Goal: Task Accomplishment & Management: Complete application form

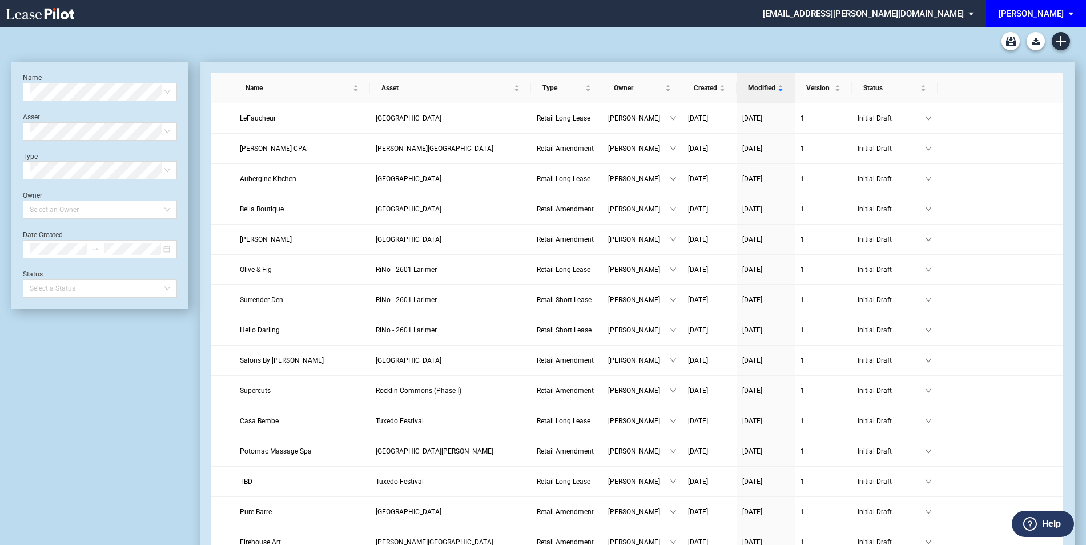
click at [1076, 17] on span "EDENS: \aEDENS\a" at bounding box center [1073, 13] width 14 height 27
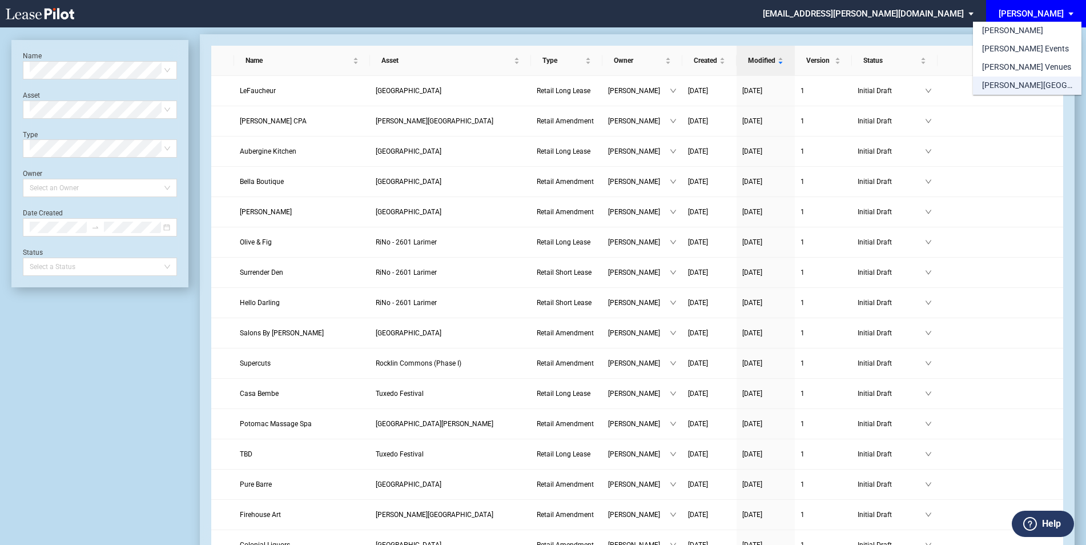
click at [1015, 87] on div "[PERSON_NAME][GEOGRAPHIC_DATA] Consents" at bounding box center [1027, 85] width 90 height 11
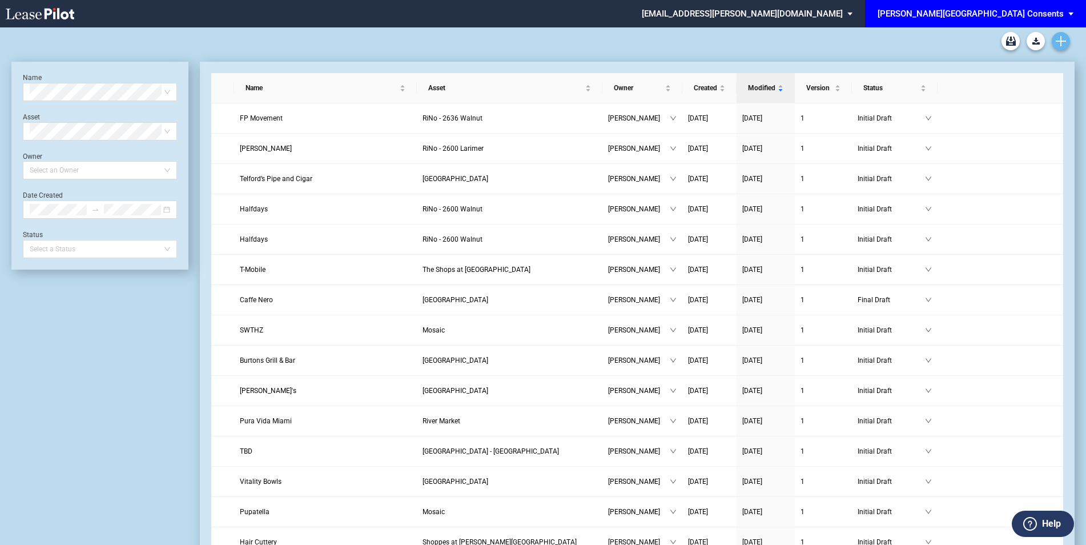
click at [1059, 40] on icon "Create new document" at bounding box center [1061, 41] width 10 height 10
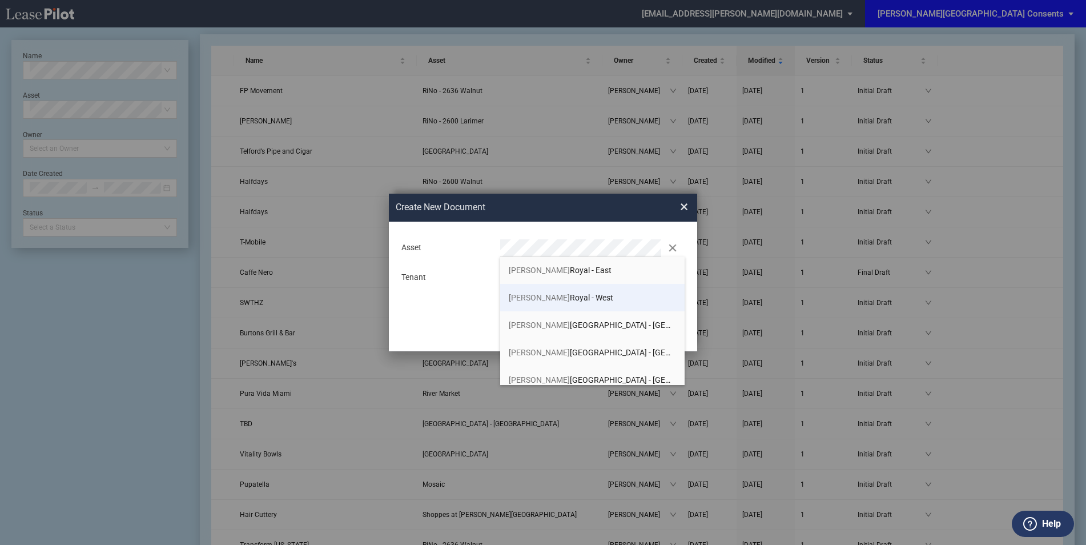
click at [587, 296] on li "Preston Royal - West" at bounding box center [592, 297] width 184 height 27
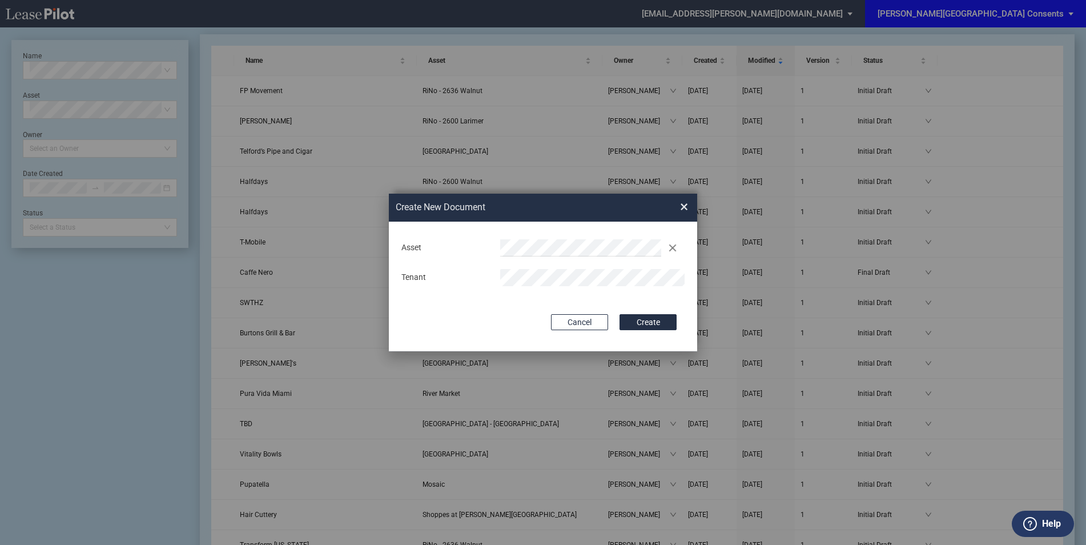
click at [431, 277] on div "Tenant" at bounding box center [543, 277] width 297 height 17
click at [663, 321] on button "Create" at bounding box center [647, 322] width 57 height 16
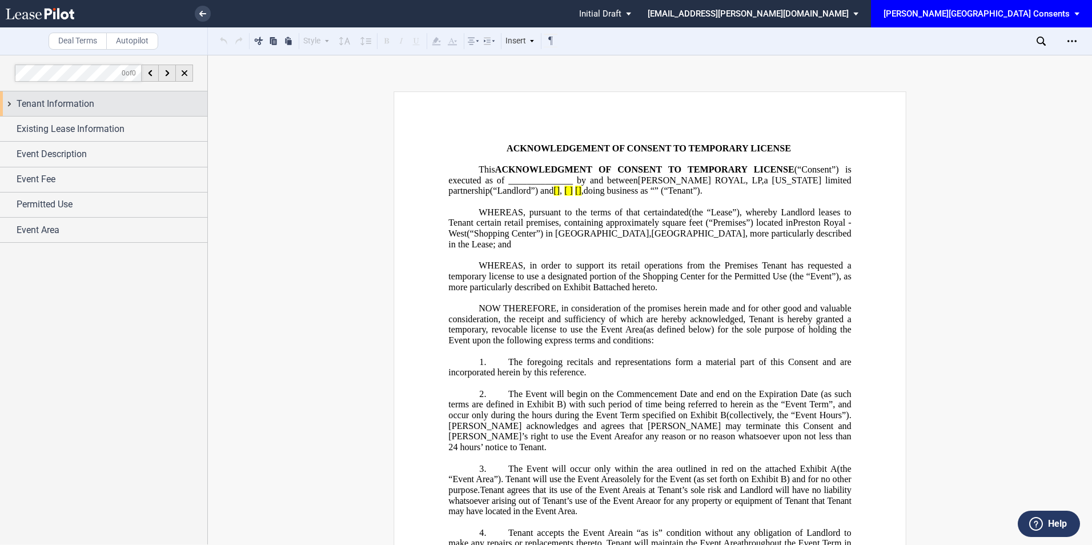
click at [112, 111] on div "Tenant Information" at bounding box center [103, 103] width 207 height 25
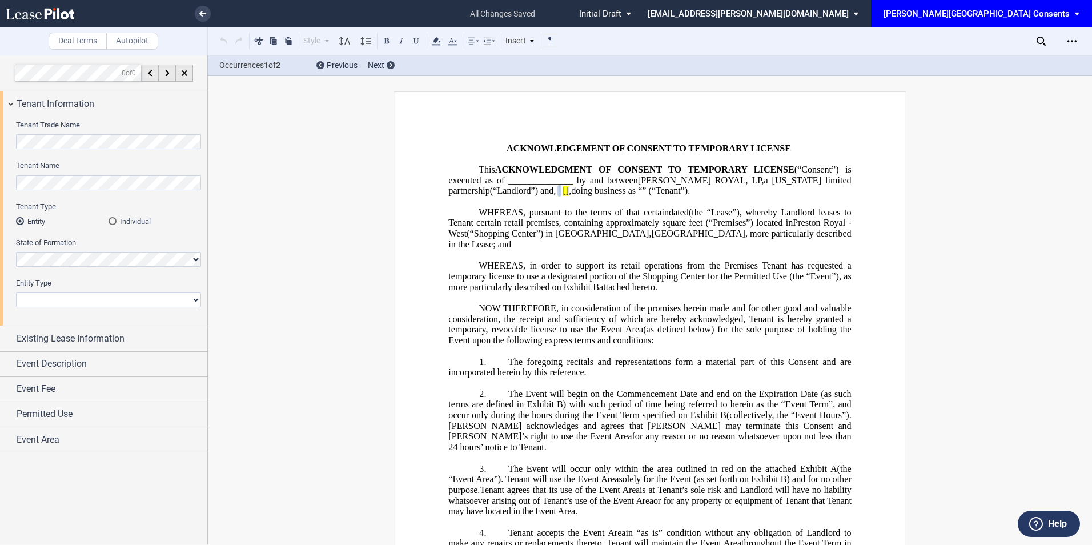
click at [56, 293] on select "Corporation Limited Liability Company General Partnership Limited Partnership N…" at bounding box center [108, 299] width 185 height 15
select select "limited liability company"
click at [16, 292] on select "Corporation Limited Liability Company General Partnership Limited Partnership N…" at bounding box center [108, 299] width 185 height 15
click at [54, 335] on span "Existing Lease Information" at bounding box center [71, 339] width 108 height 14
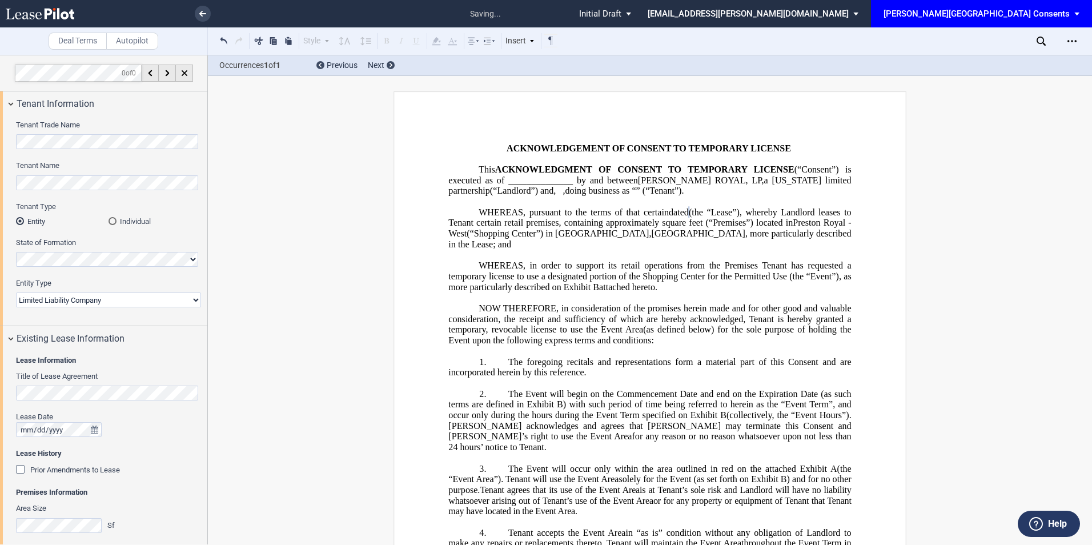
click at [20, 469] on div "Prior Amendments to Lease" at bounding box center [21, 470] width 11 height 11
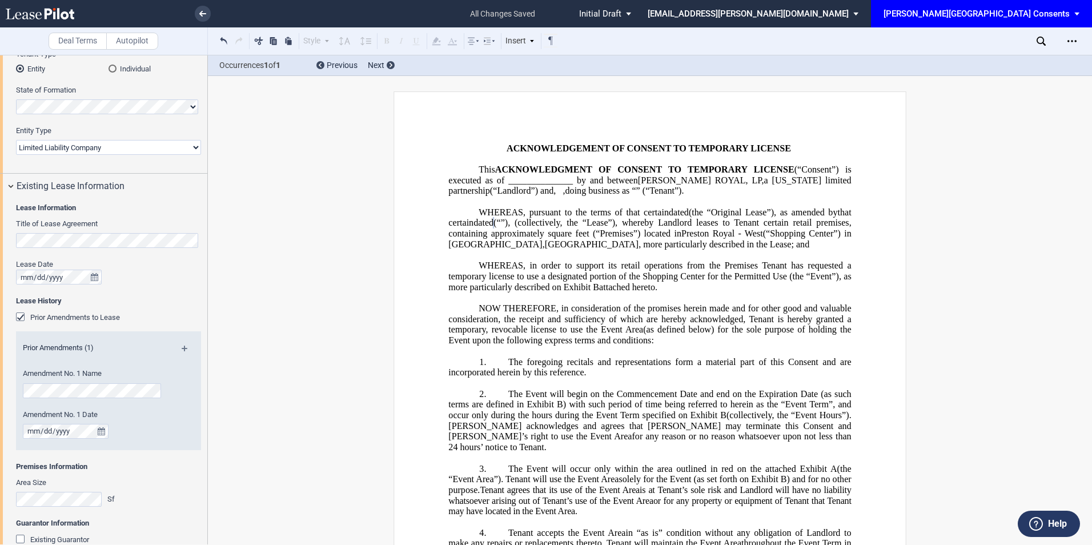
click at [0, 275] on html ".bocls-1{fill:#26354a;fill-rule:evenodd} Loading... × all changes saved Pending…" at bounding box center [546, 272] width 1092 height 545
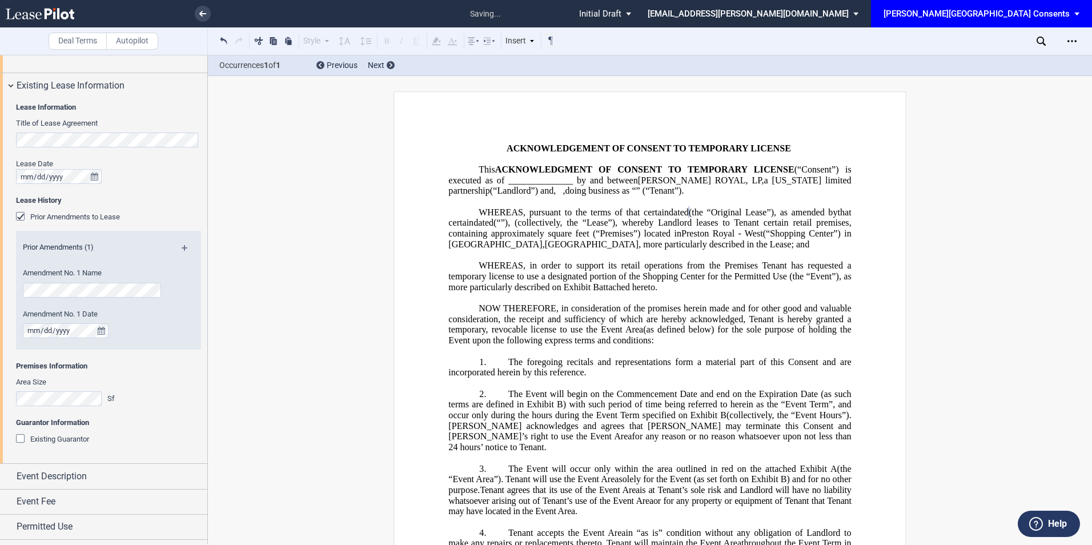
scroll to position [273, 0]
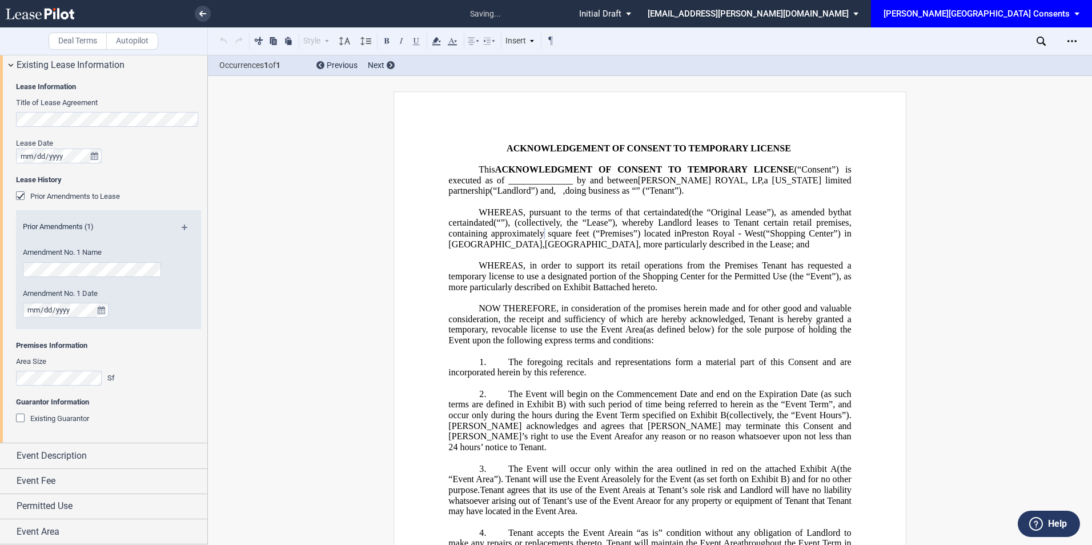
click at [21, 418] on div "Existing Guarantor" at bounding box center [21, 418] width 11 height 11
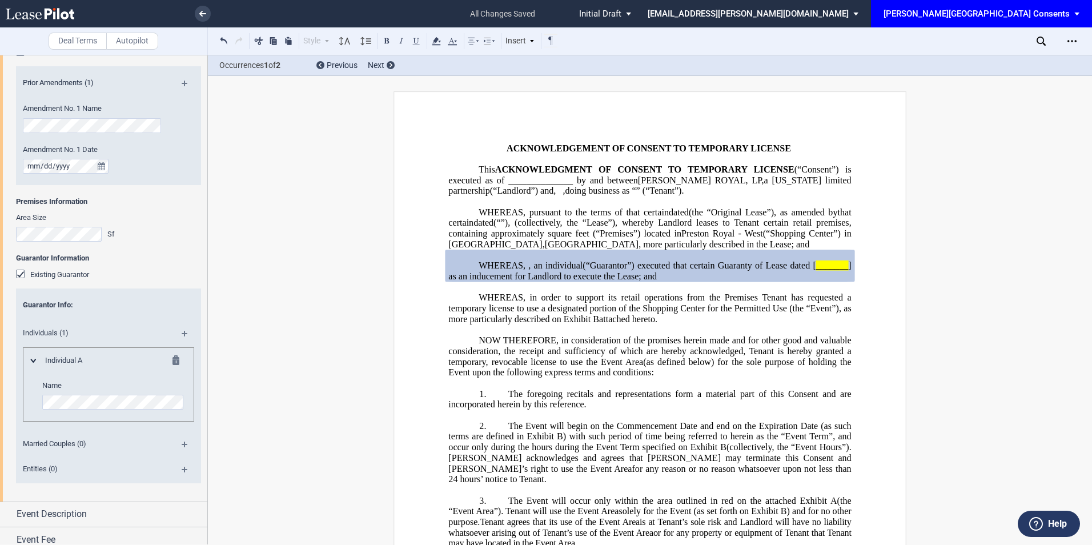
scroll to position [426, 0]
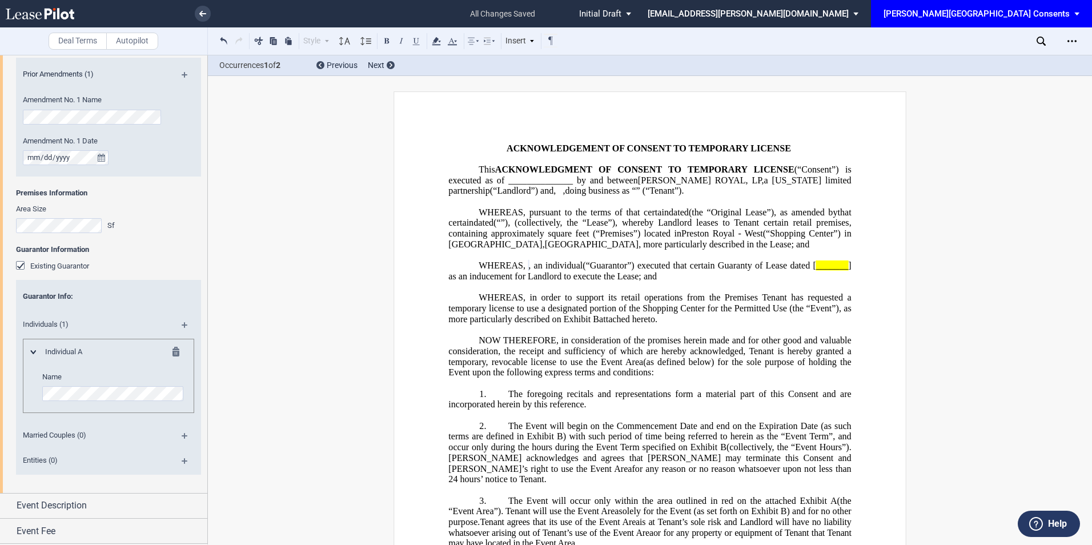
click at [182, 325] on md-icon at bounding box center [189, 329] width 15 height 14
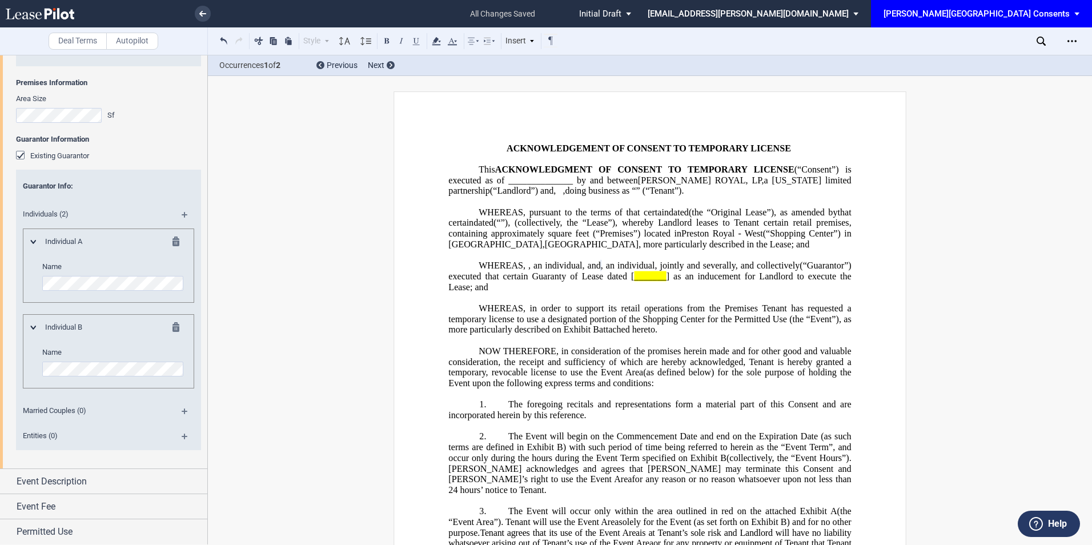
scroll to position [562, 0]
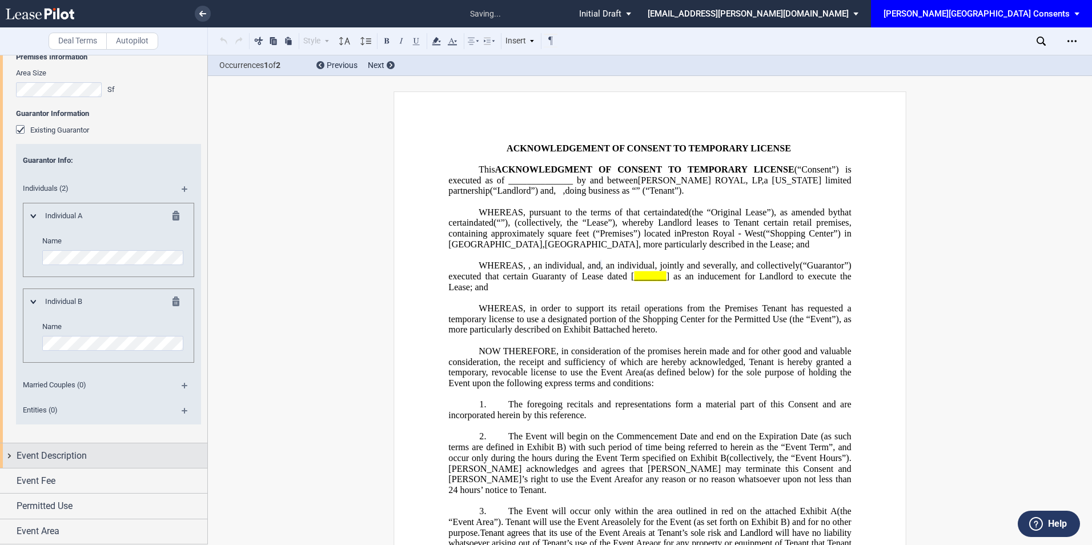
click at [147, 451] on div "Event Description" at bounding box center [112, 456] width 191 height 14
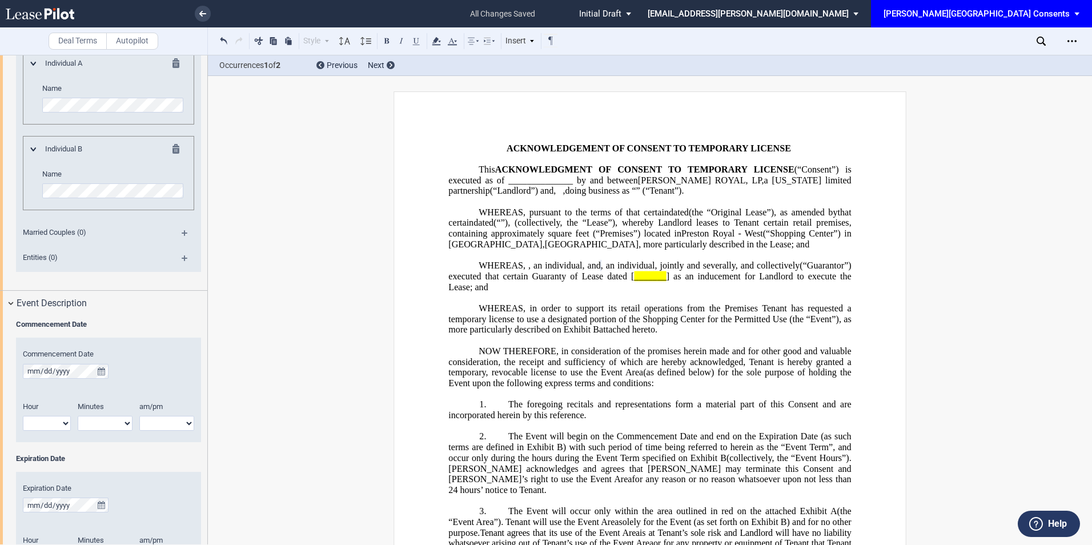
scroll to position [790, 0]
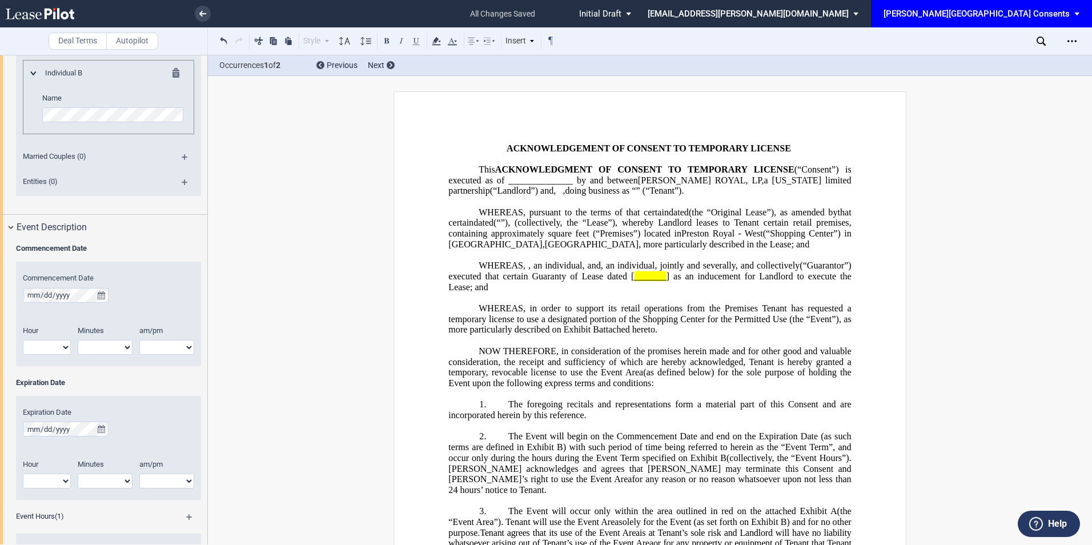
click at [22, 293] on div "Commencement Date Hour 1 2 3 4 5 6 7 8 9 10 11 12 Minutes 00 05 10 15" at bounding box center [108, 313] width 185 height 104
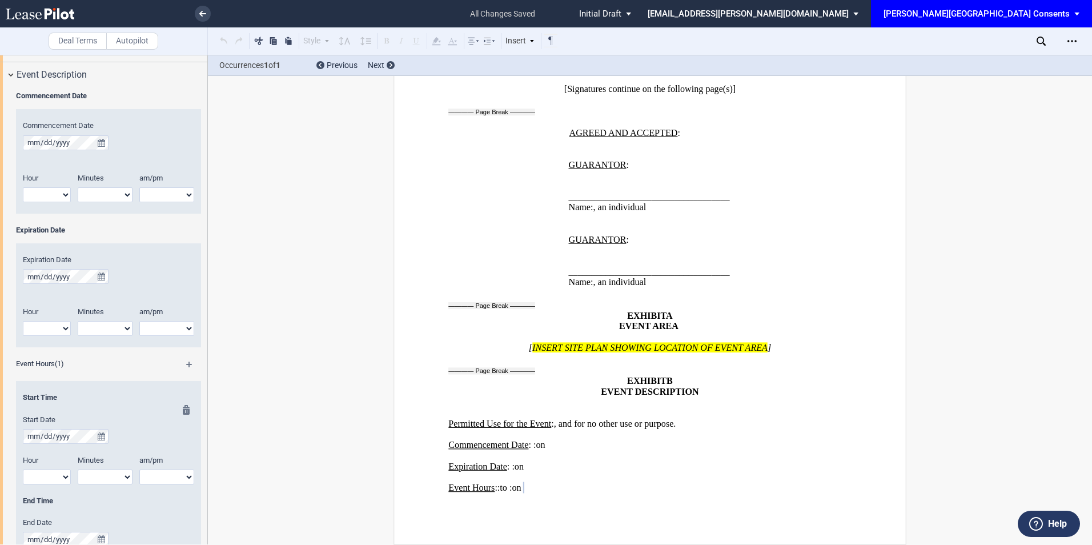
scroll to position [1019, 0]
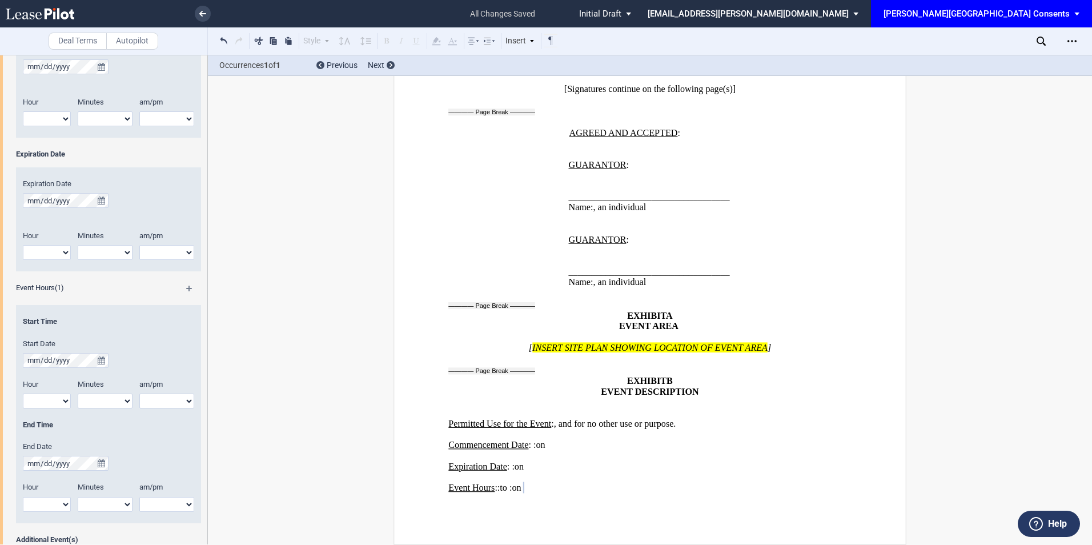
click at [0, 359] on html ".bocls-1{fill:#26354a;fill-rule:evenodd} Loading... × all changes saved Pending…" at bounding box center [546, 272] width 1092 height 545
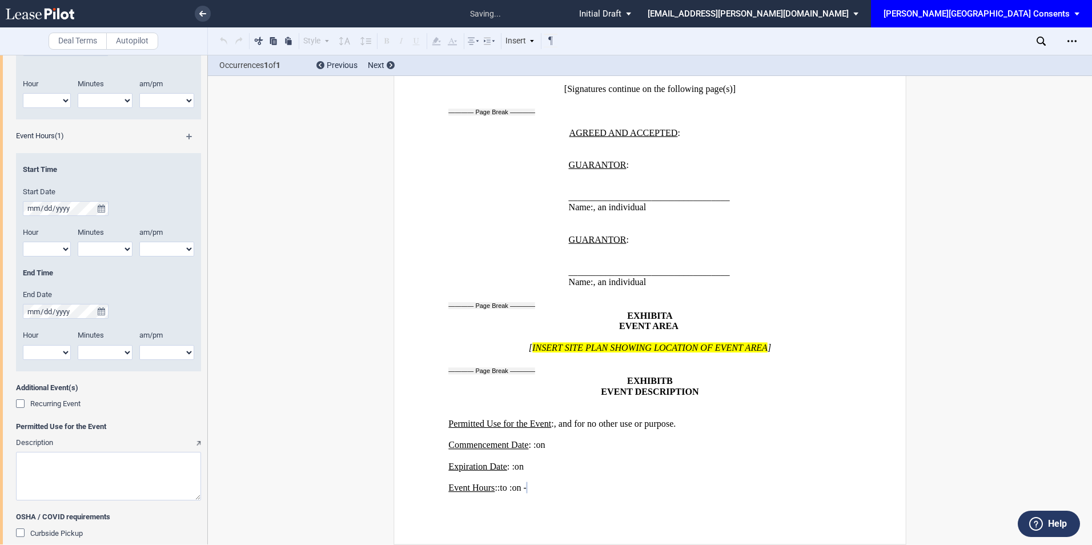
scroll to position [1171, 0]
click at [95, 466] on textarea "Description" at bounding box center [108, 475] width 185 height 49
click at [39, 462] on textarea "Description" at bounding box center [108, 475] width 185 height 49
type textarea "P"
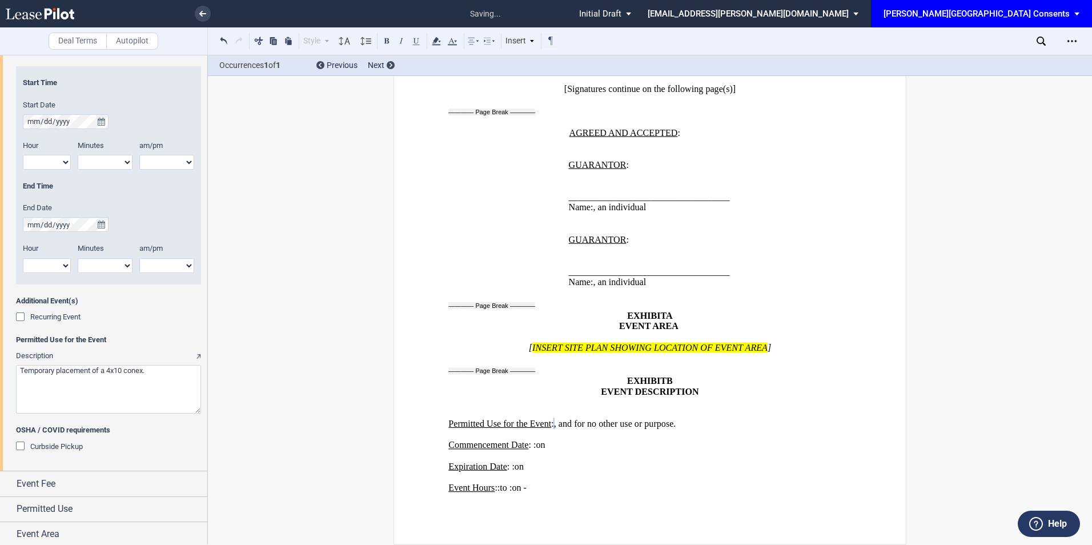
scroll to position [1260, 0]
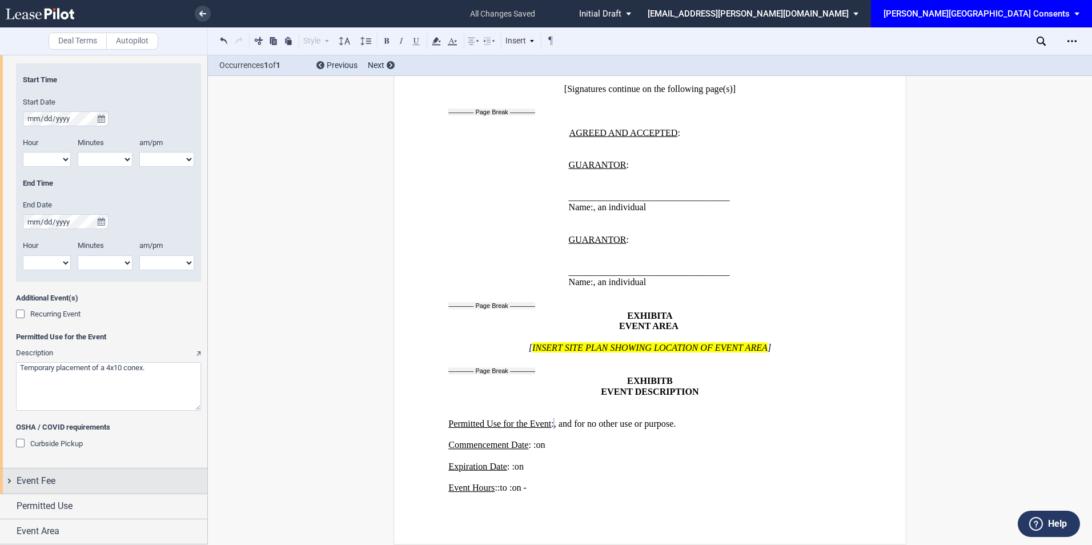
type textarea "Temporary placement of a 4x10 conex."
click at [107, 490] on div "Event Fee" at bounding box center [103, 480] width 207 height 25
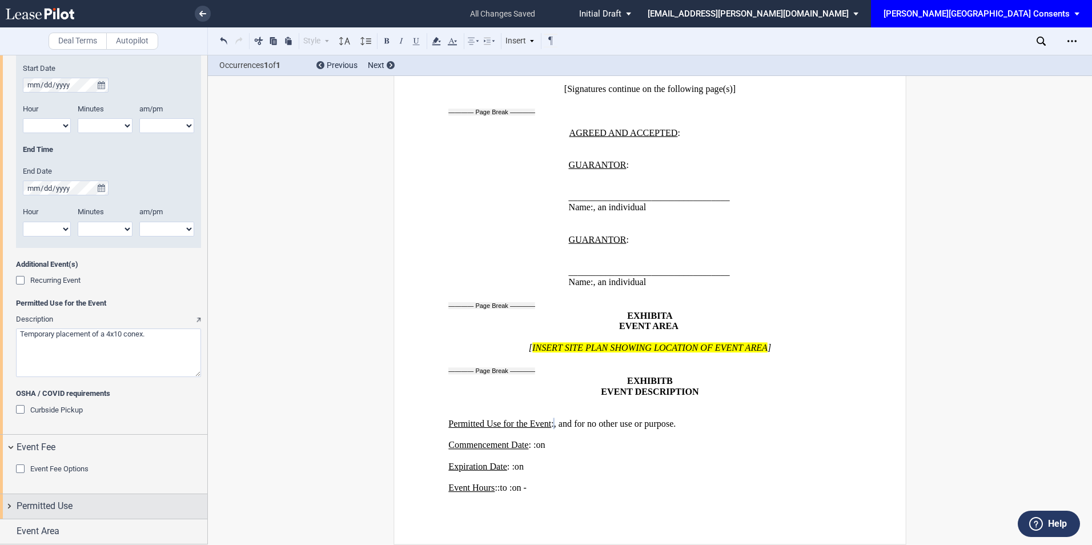
click at [96, 503] on div "Permitted Use" at bounding box center [112, 506] width 191 height 14
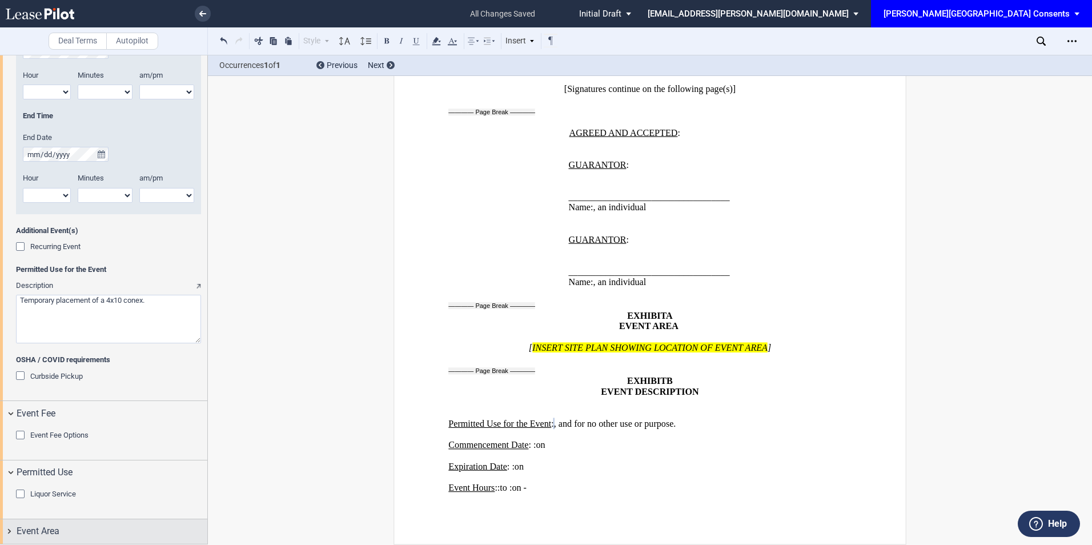
click at [64, 530] on div "Event Area" at bounding box center [112, 531] width 191 height 14
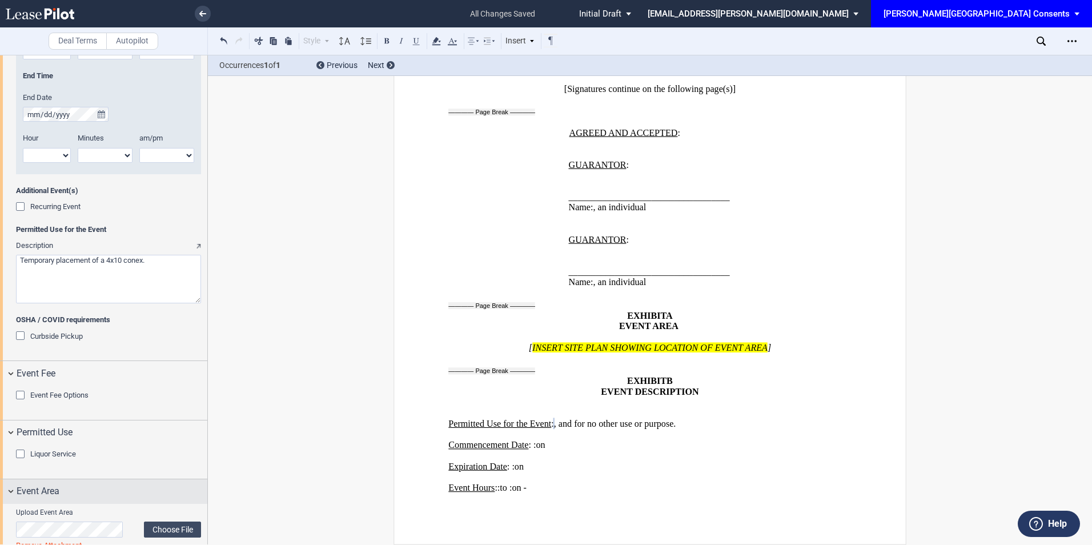
scroll to position [1415, 0]
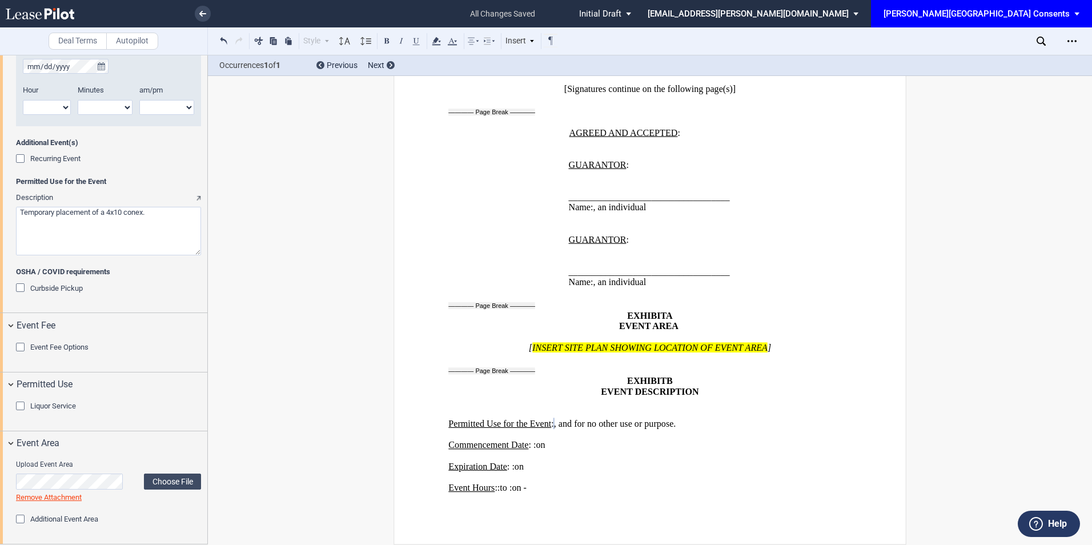
click at [20, 518] on div "Additional Event Area" at bounding box center [21, 519] width 11 height 11
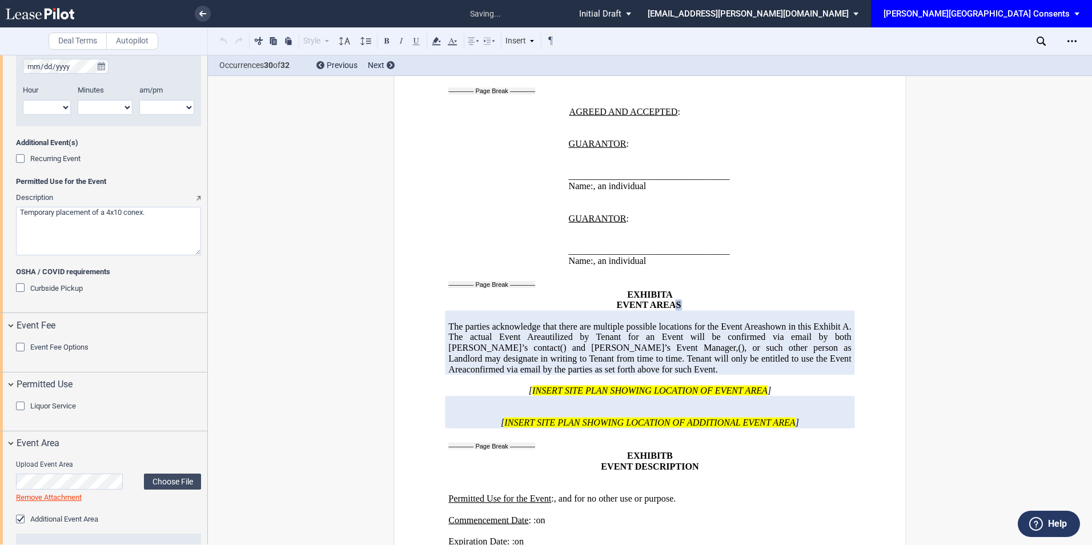
click at [22, 518] on div "Additional Event Area" at bounding box center [21, 519] width 11 height 11
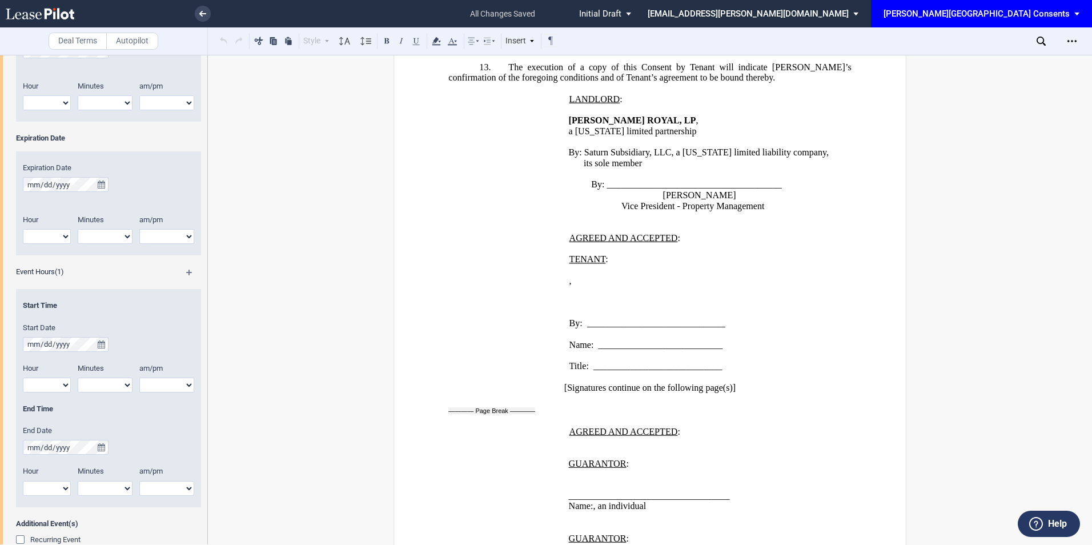
scroll to position [1194, 0]
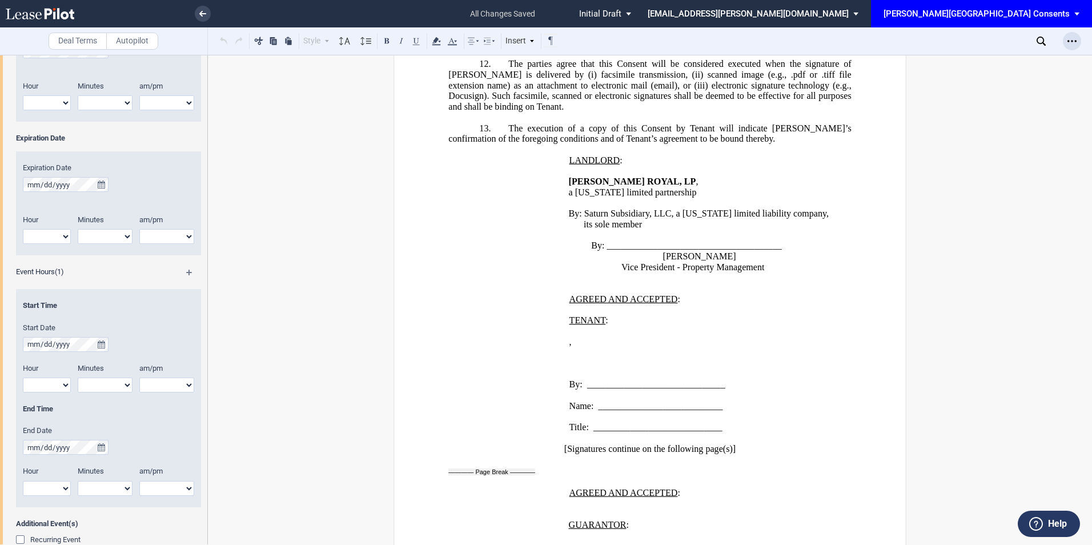
click at [1071, 42] on icon "Open Lease options menu" at bounding box center [1071, 41] width 9 height 9
click at [957, 65] on div "Download" at bounding box center [1005, 62] width 139 height 10
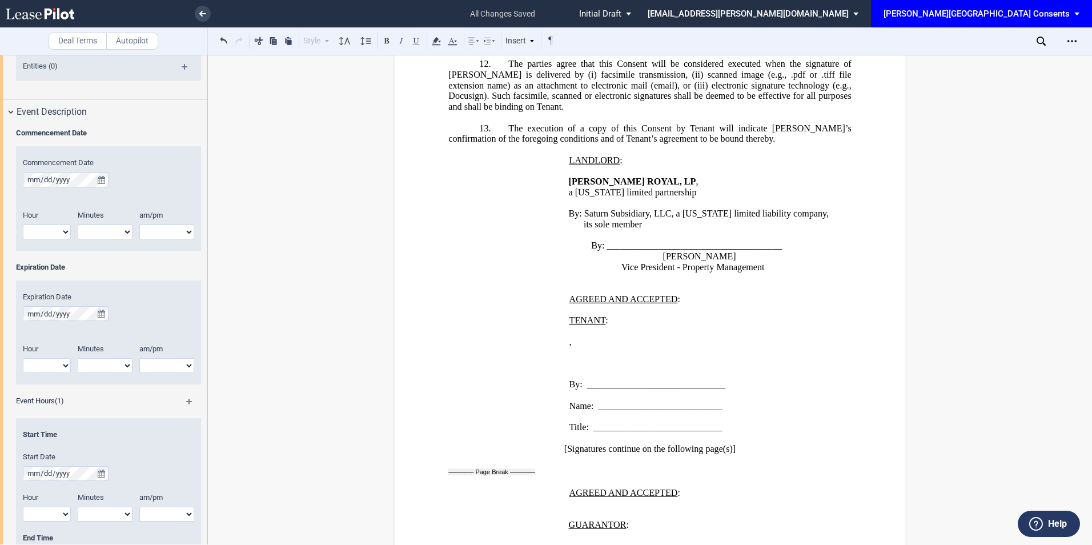
scroll to position [1415, 0]
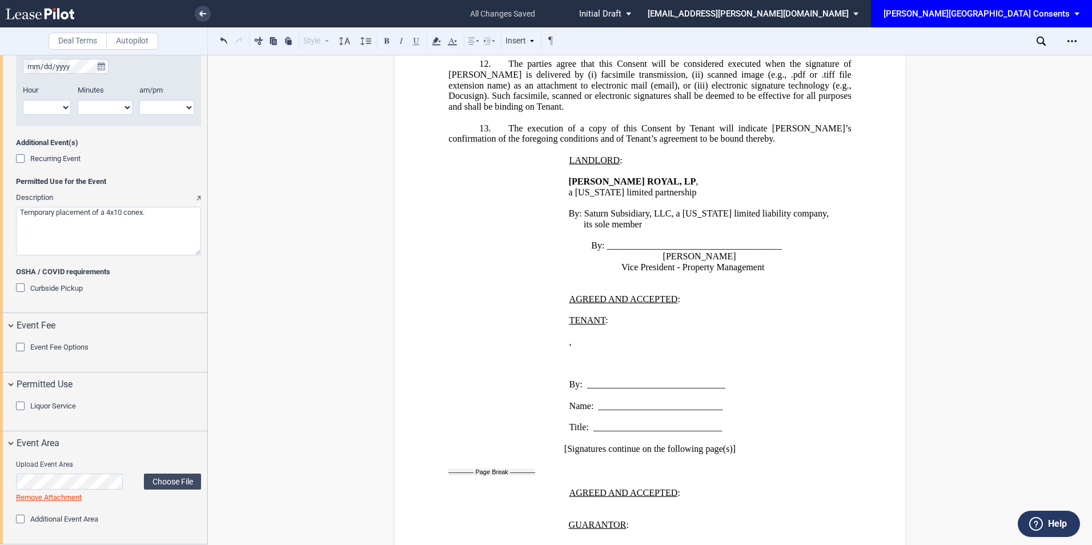
click at [19, 405] on div "Liquor Service" at bounding box center [21, 406] width 11 height 11
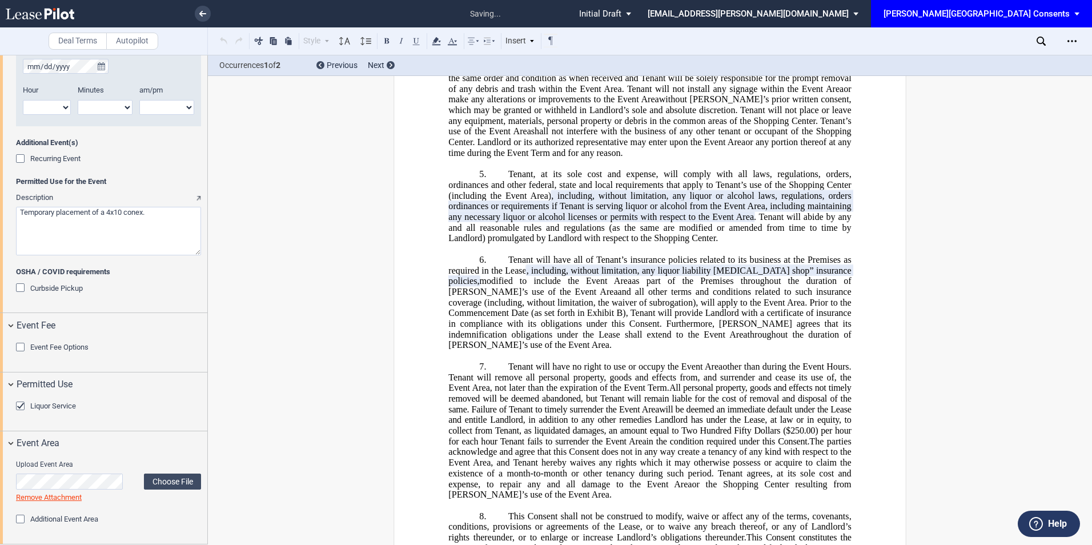
scroll to position [481, 0]
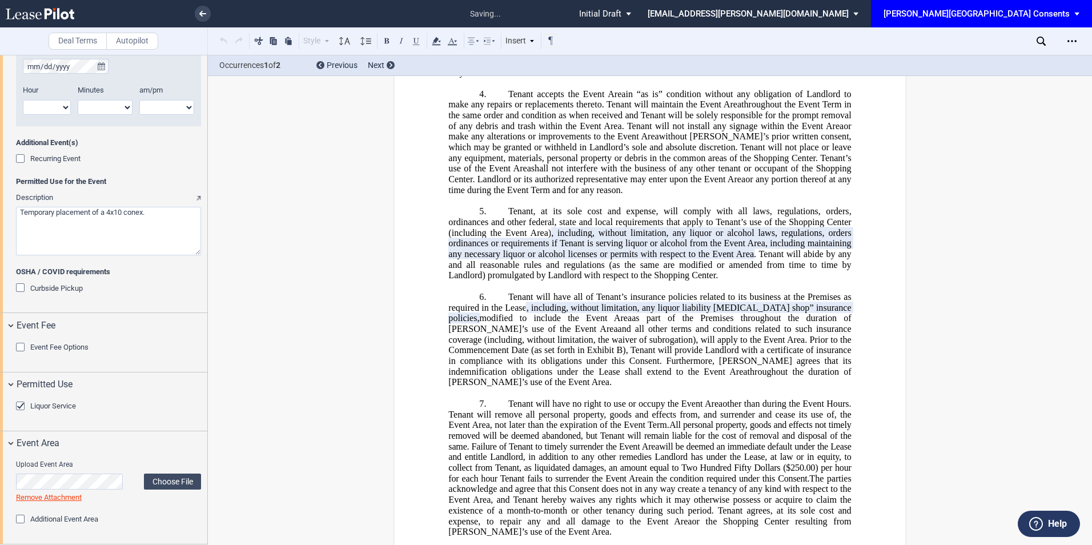
click at [21, 402] on div "Liquor Service" at bounding box center [21, 406] width 11 height 11
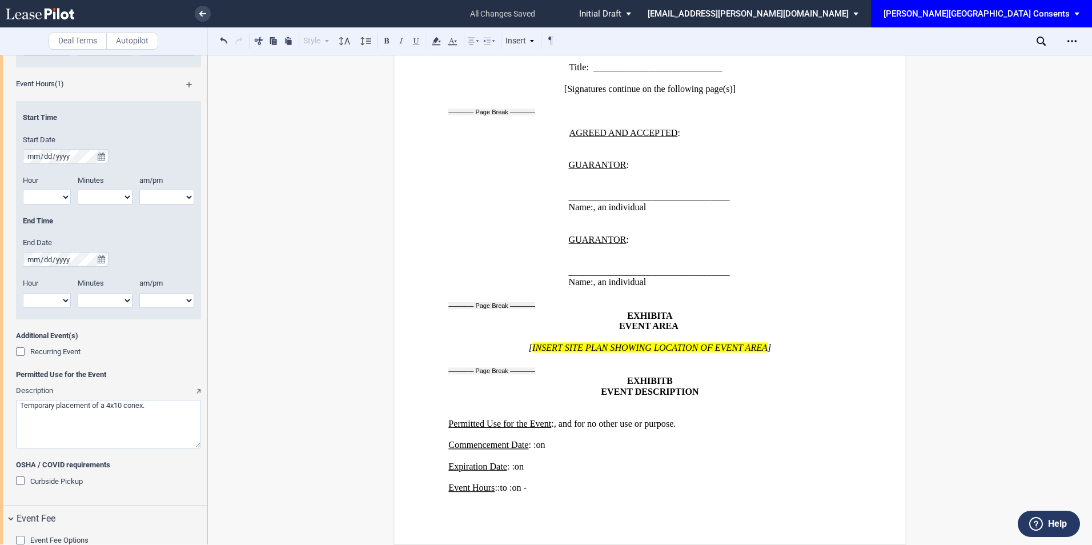
scroll to position [1187, 0]
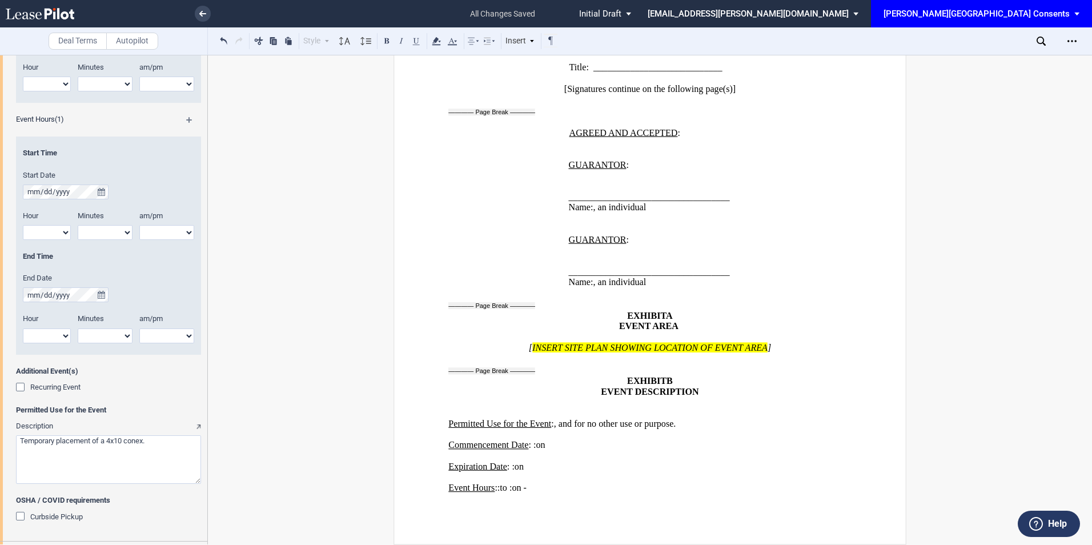
click at [1010, 10] on div "[PERSON_NAME][GEOGRAPHIC_DATA] Consents" at bounding box center [976, 14] width 186 height 10
click at [971, 30] on div "[PERSON_NAME]" at bounding box center [977, 30] width 61 height 11
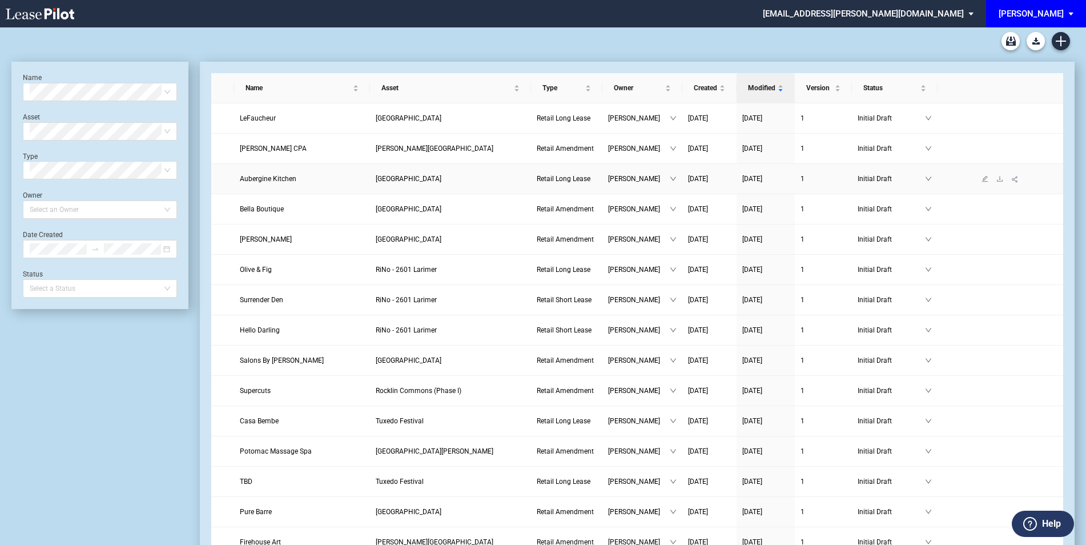
click at [622, 180] on span "Michelle Woodward" at bounding box center [639, 178] width 62 height 11
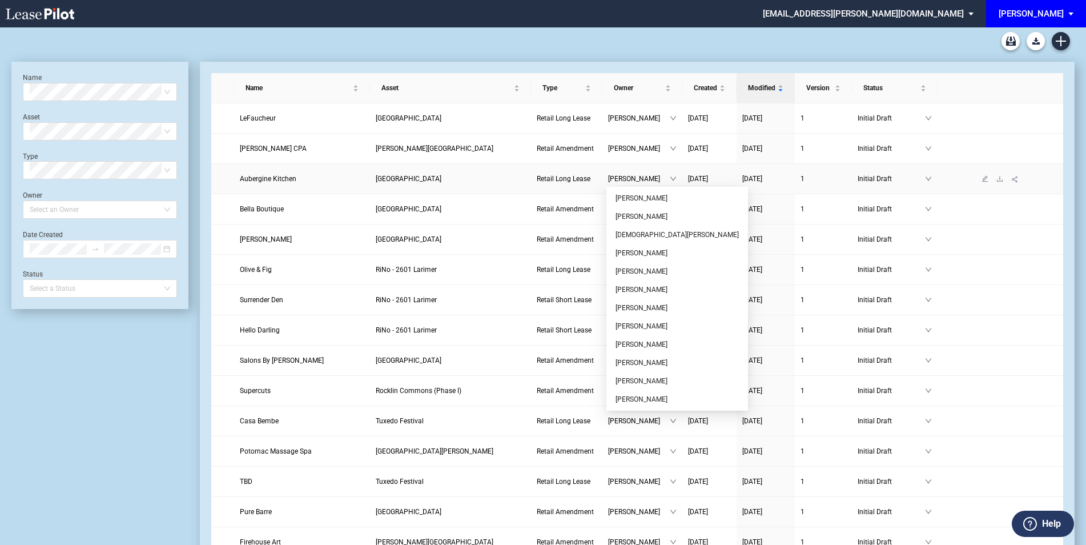
click at [622, 180] on span "Michelle Woodward" at bounding box center [639, 178] width 62 height 11
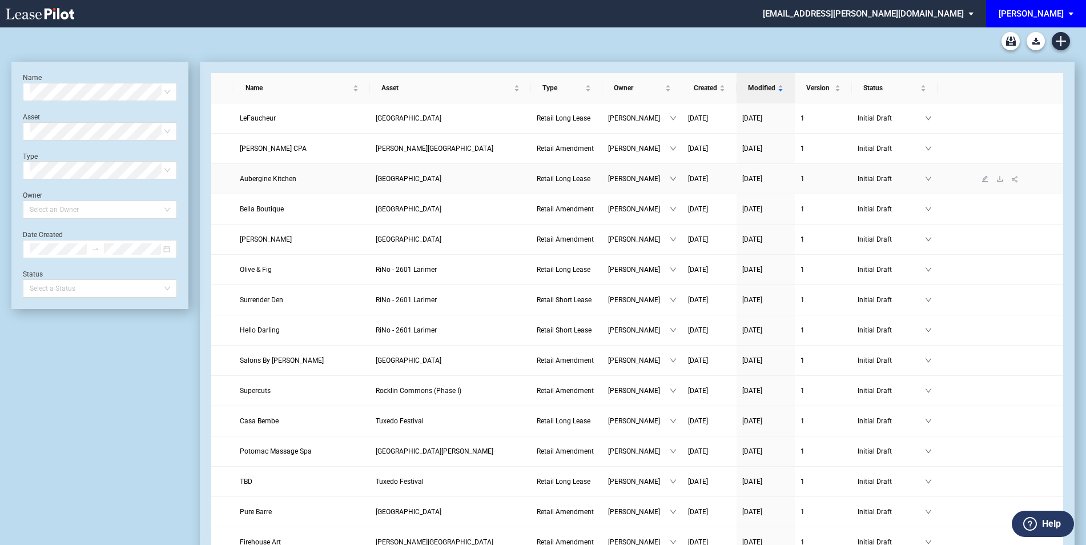
click at [278, 179] on span "Aubergine Kitchen" at bounding box center [268, 179] width 57 height 8
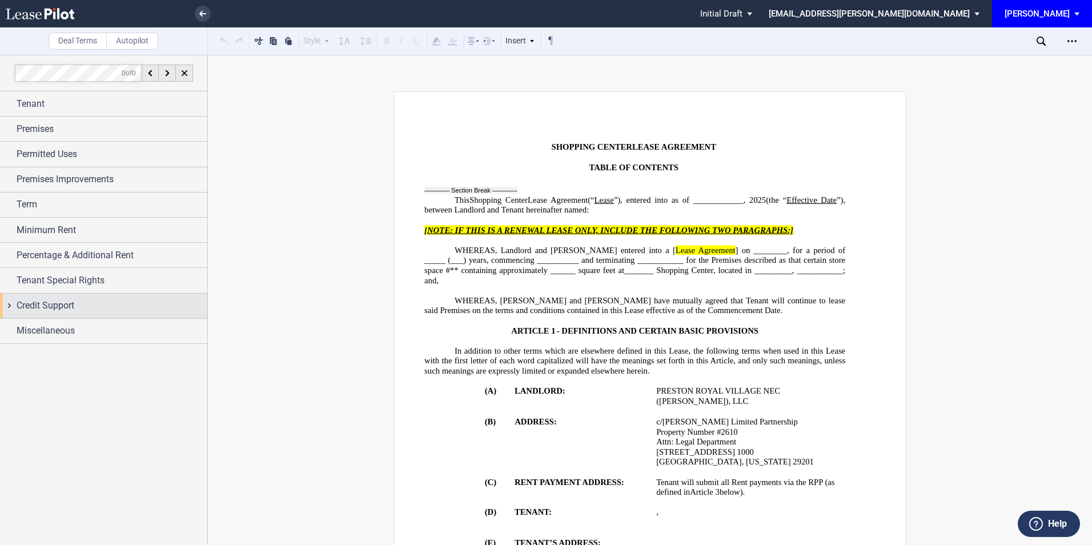
click at [9, 304] on div "Credit Support" at bounding box center [103, 305] width 207 height 25
click at [18, 328] on div "Guarantor" at bounding box center [21, 328] width 11 height 11
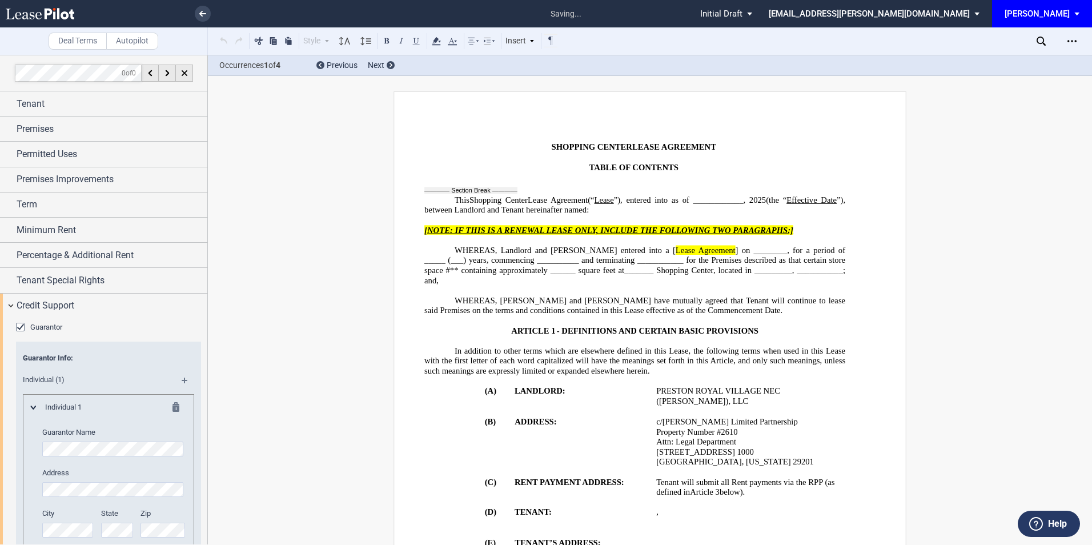
scroll to position [1643, 0]
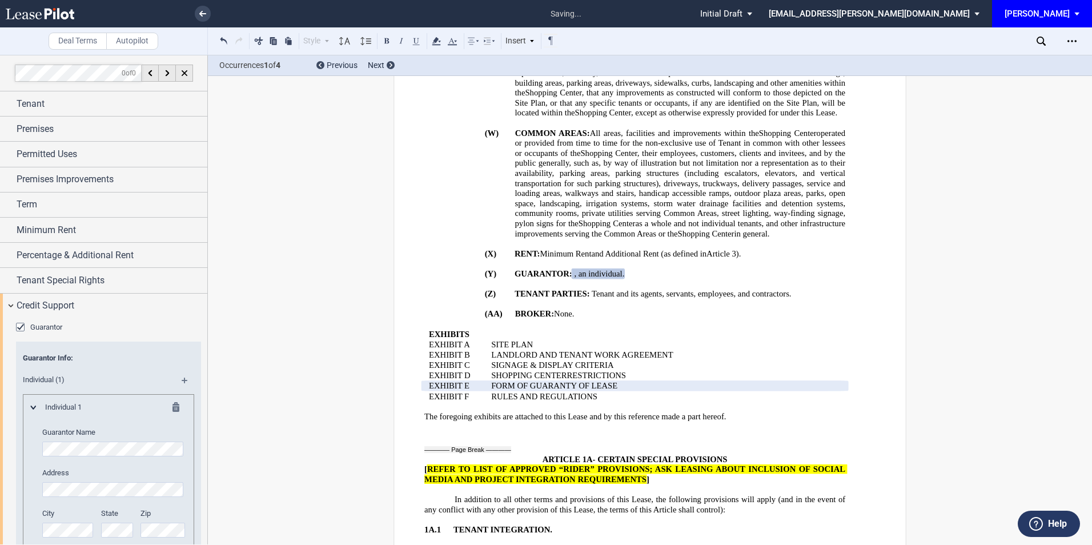
click at [172, 406] on md-icon at bounding box center [179, 409] width 14 height 14
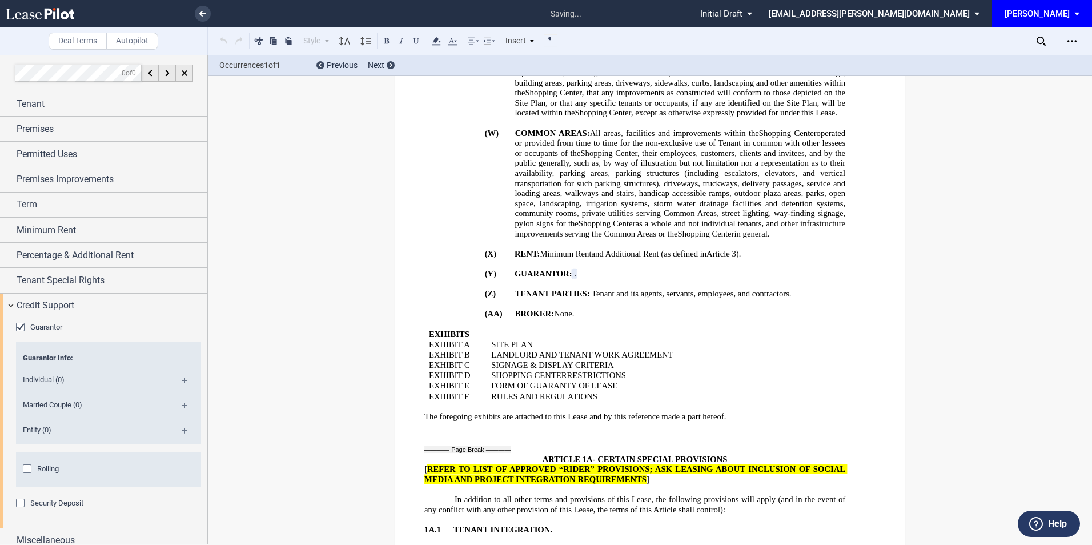
scroll to position [9, 0]
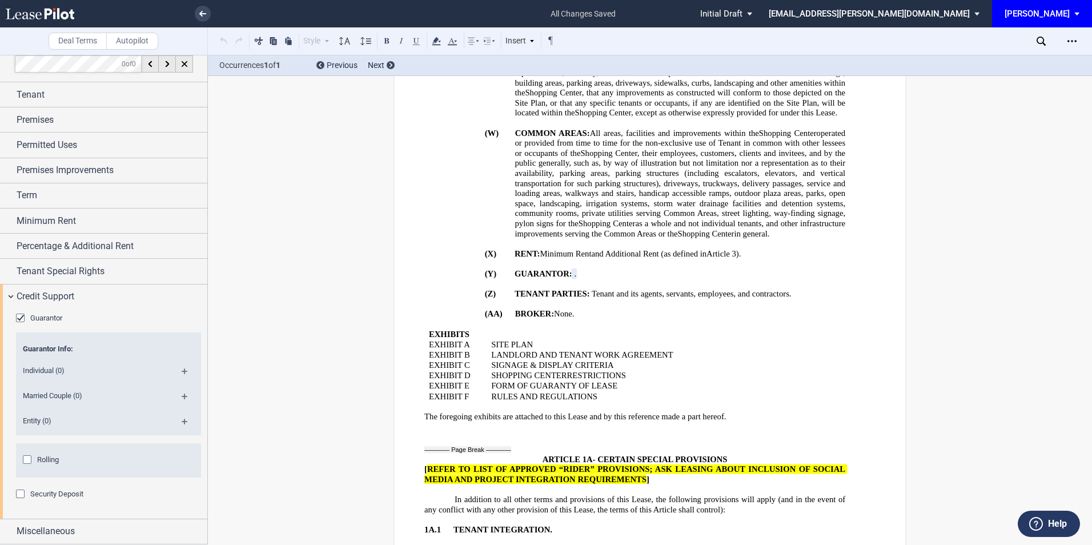
click at [29, 419] on span "Entity (0)" at bounding box center [93, 421] width 154 height 10
click at [186, 421] on md-icon at bounding box center [189, 425] width 15 height 14
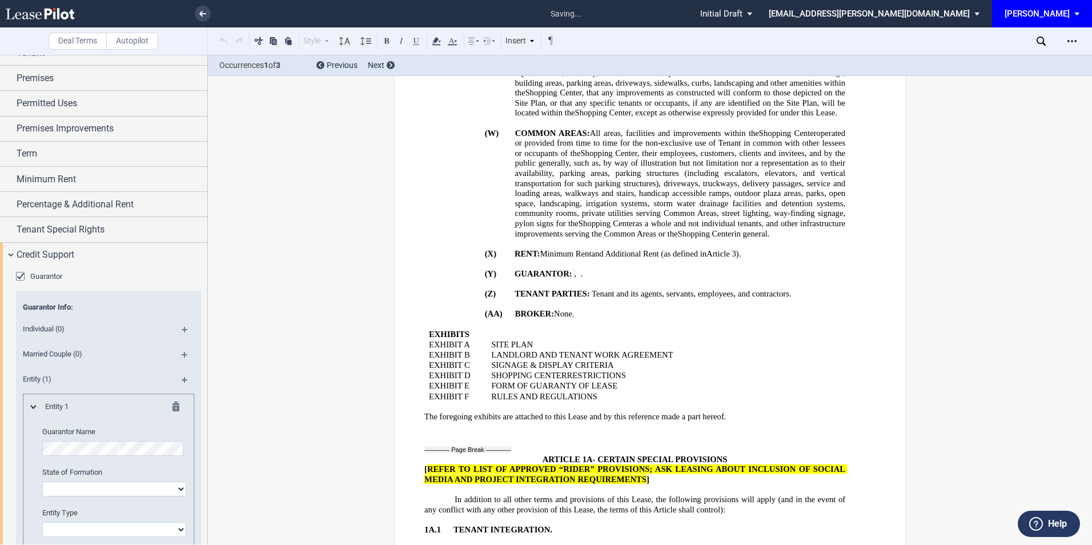
scroll to position [85, 0]
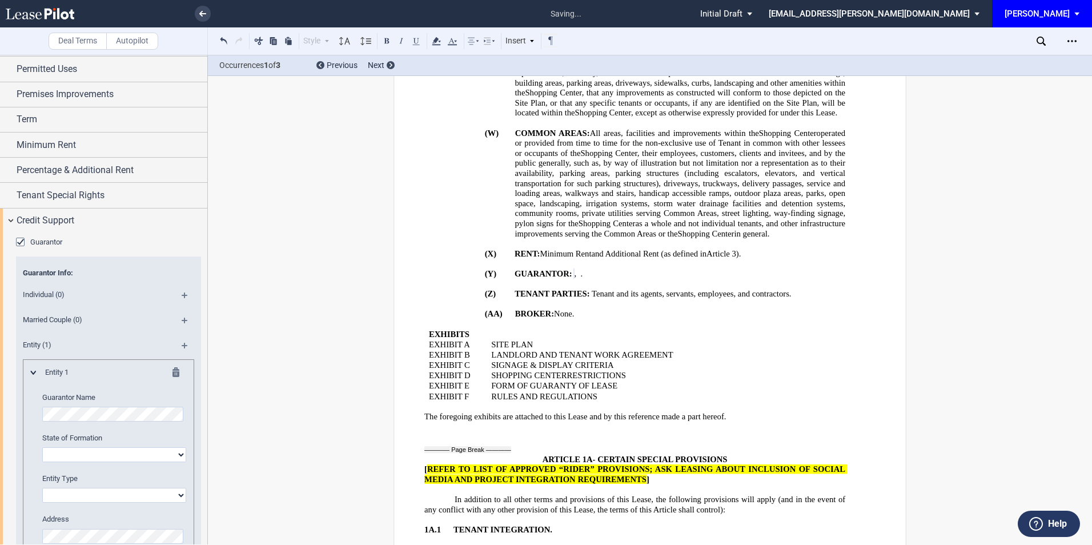
click at [133, 452] on select "[US_STATE] [US_STATE] [US_STATE] [US_STATE] [US_STATE] [US_STATE] [US_STATE] [U…" at bounding box center [114, 454] width 144 height 15
select select "[US_STATE]"
click at [42, 447] on select "[US_STATE] [US_STATE] [US_STATE] [US_STATE] [US_STATE] [US_STATE] [US_STATE] [U…" at bounding box center [114, 454] width 144 height 15
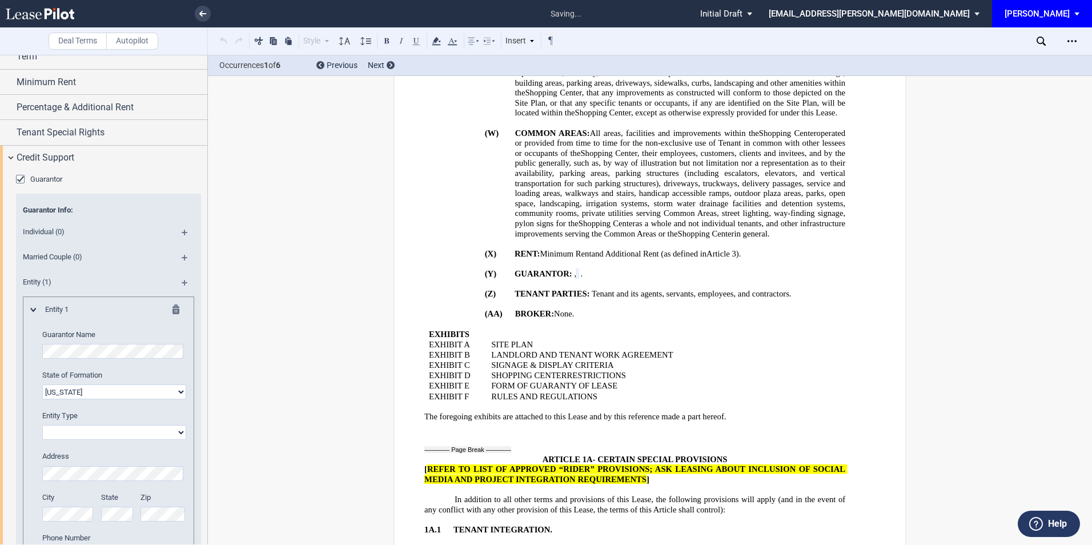
scroll to position [162, 0]
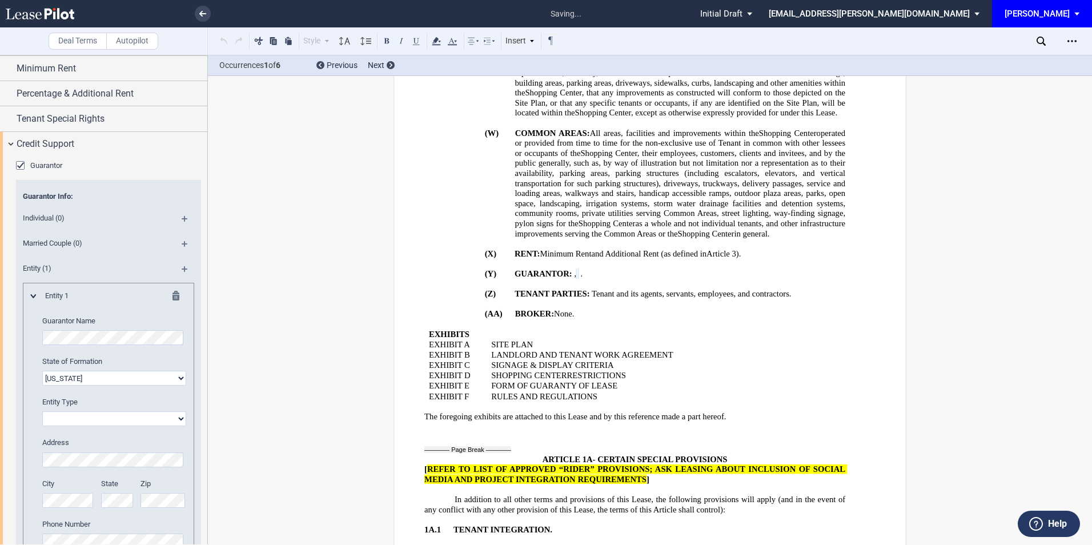
click at [73, 422] on select "Corporation Limited liability company General Partnership Limited Partnership O…" at bounding box center [114, 418] width 144 height 15
select select "corporation"
click at [42, 411] on select "Corporation Limited liability company General Partnership Limited Partnership O…" at bounding box center [114, 418] width 144 height 15
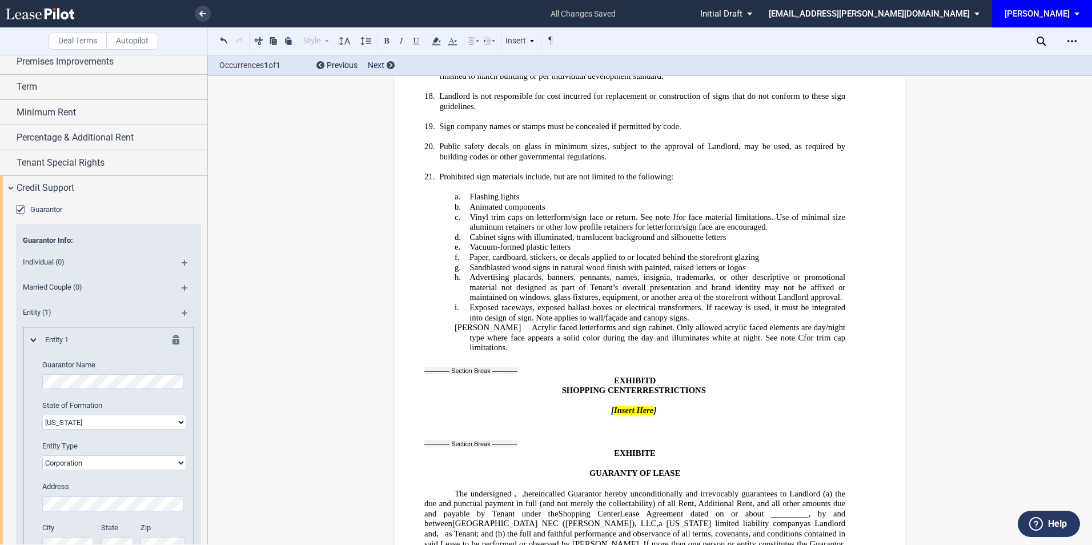
scroll to position [0, 0]
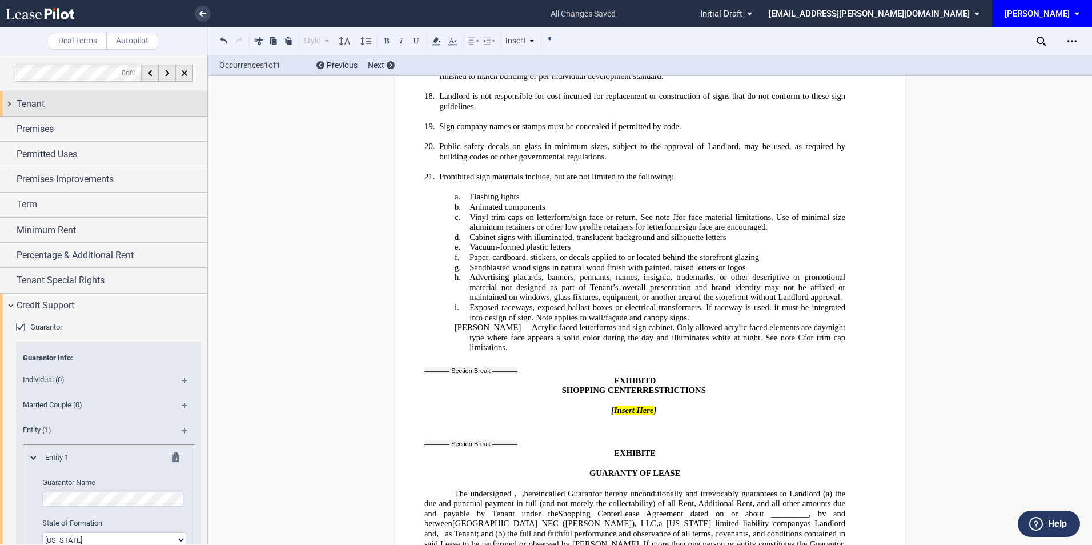
click at [57, 99] on div "Tenant" at bounding box center [112, 104] width 191 height 14
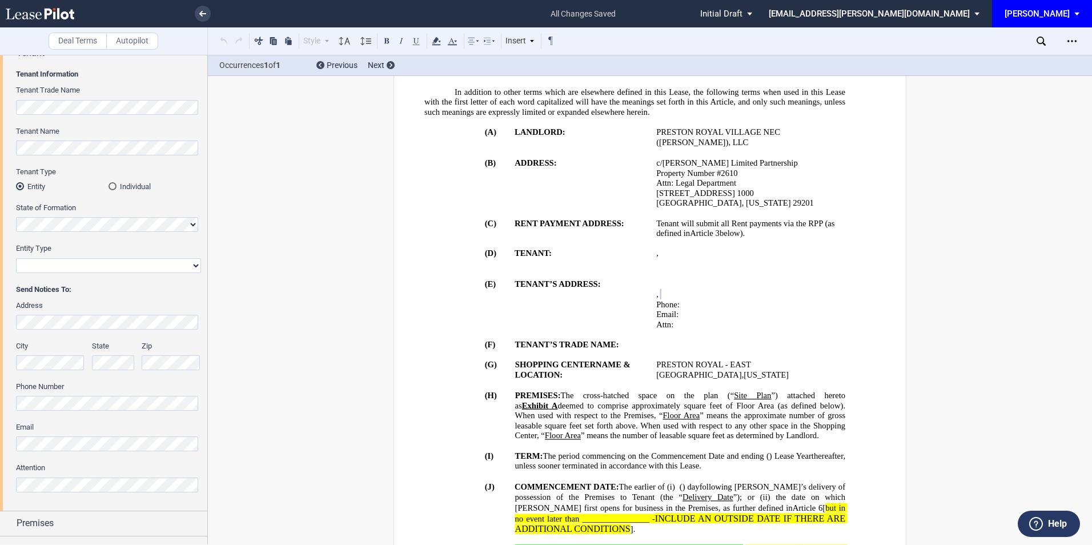
scroll to position [76, 0]
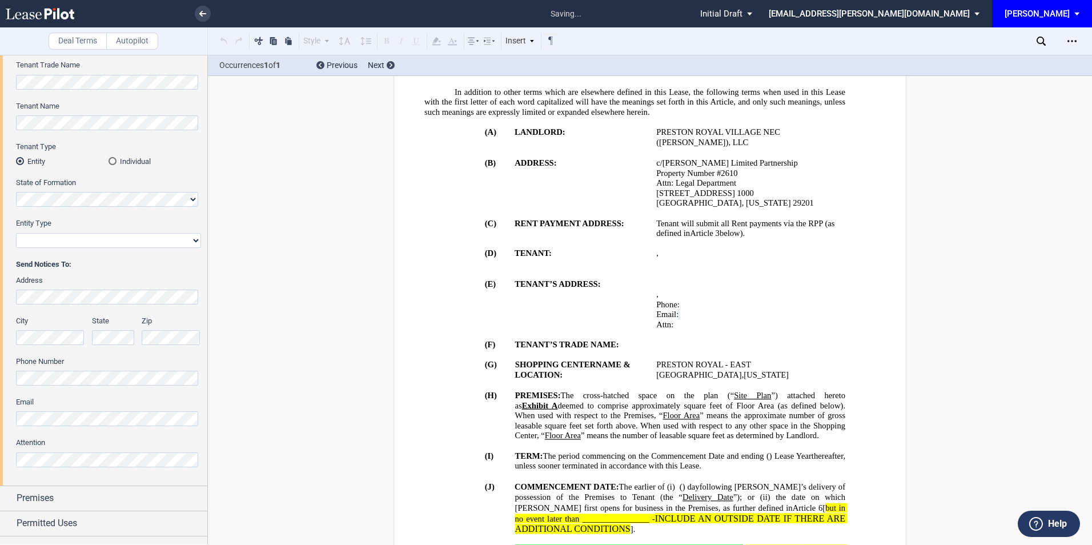
click at [0, 403] on html ".bocls-1{fill:#26354a;fill-rule:evenodd} Loading... × saving... Pending... Pend…" at bounding box center [546, 272] width 1092 height 545
click at [77, 500] on div "Premises" at bounding box center [112, 498] width 191 height 14
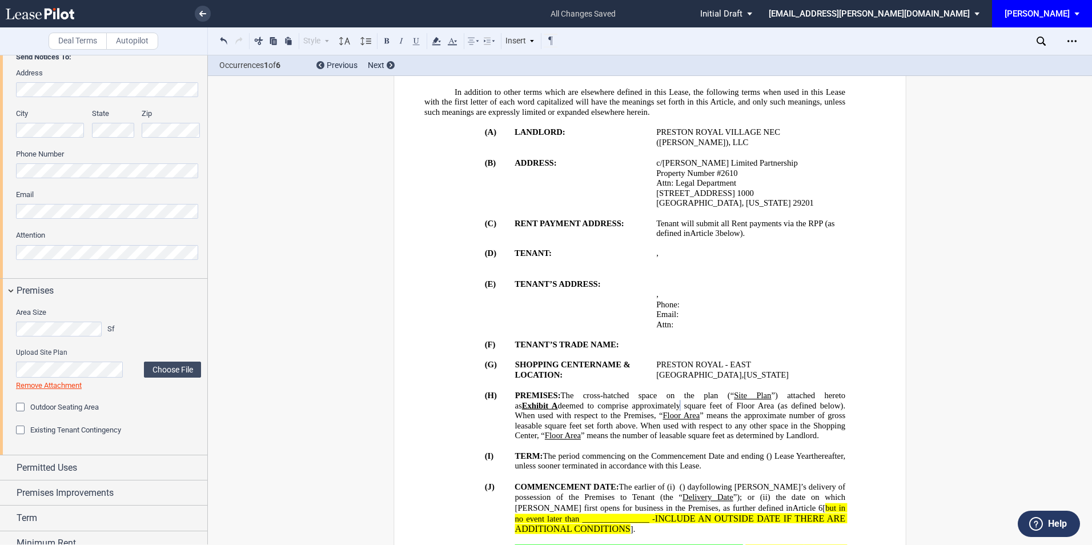
scroll to position [304, 0]
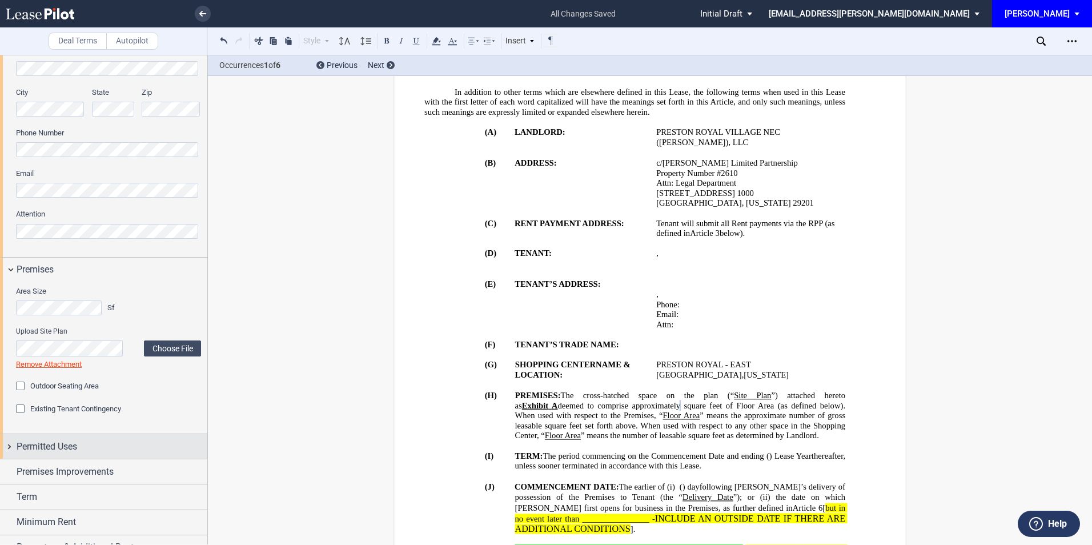
click at [69, 452] on span "Permitted Uses" at bounding box center [47, 447] width 61 height 14
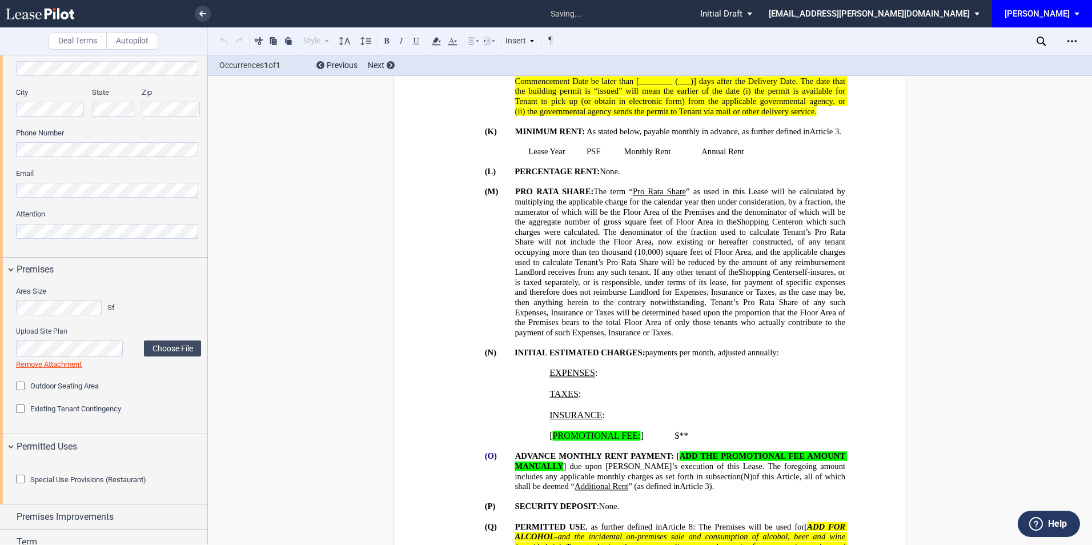
scroll to position [1049, 0]
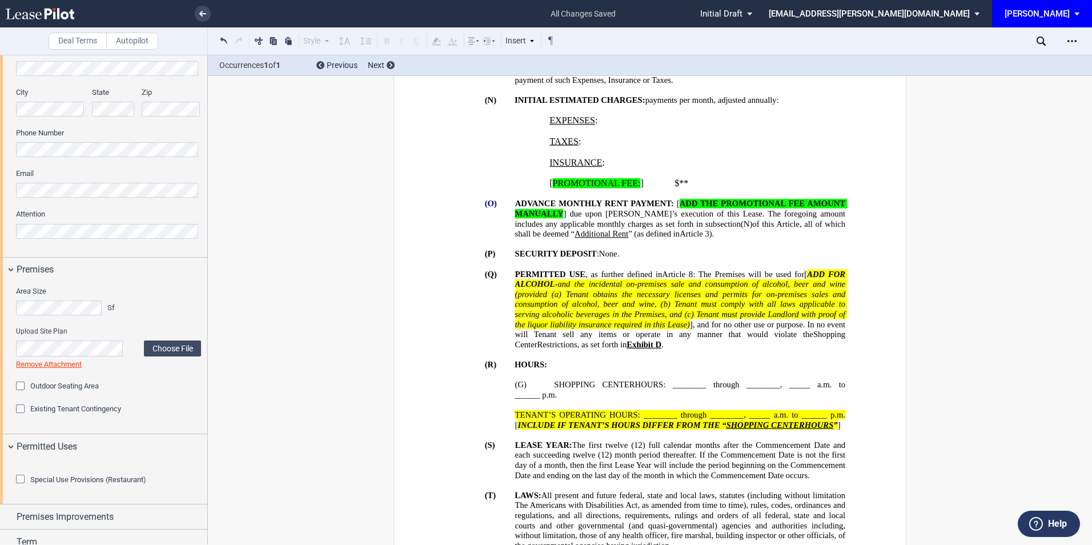
click at [10, 484] on div "Special Use Provisions (Restaurant) Restaurant Restaurant" at bounding box center [103, 480] width 207 height 45
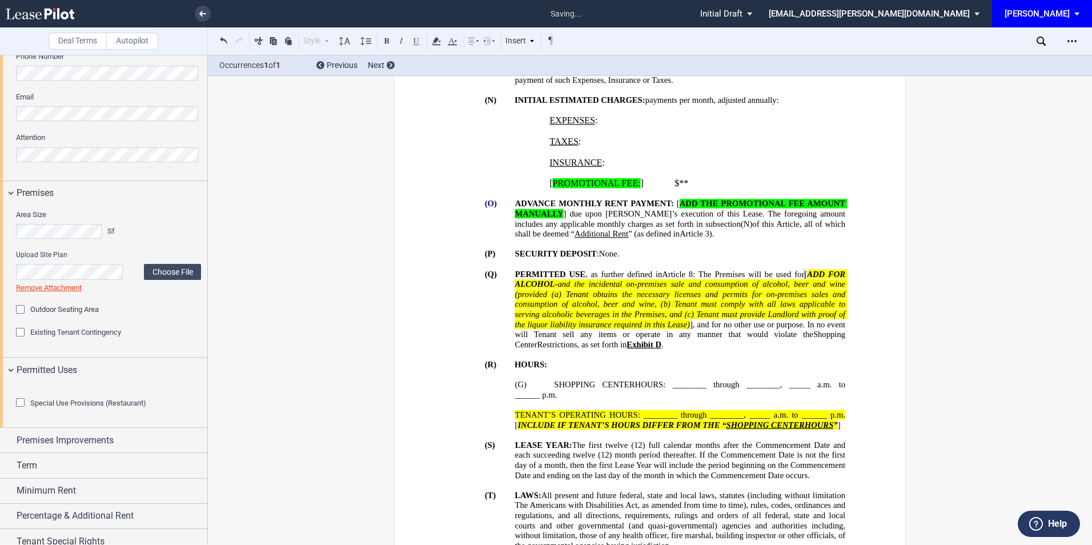
click at [19, 409] on div "Special Use Provisions (Restaurant)" at bounding box center [21, 403] width 11 height 11
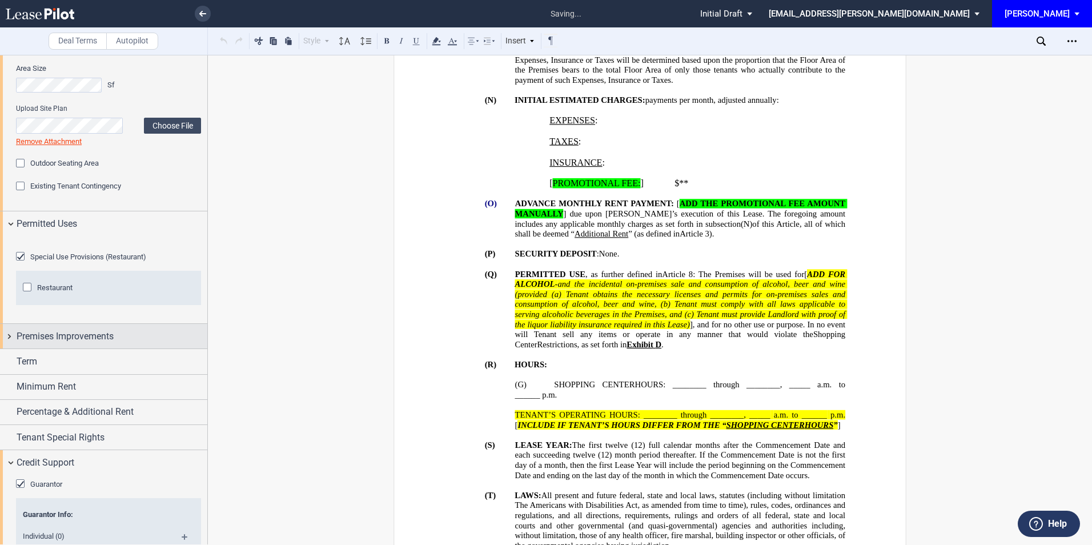
scroll to position [533, 0]
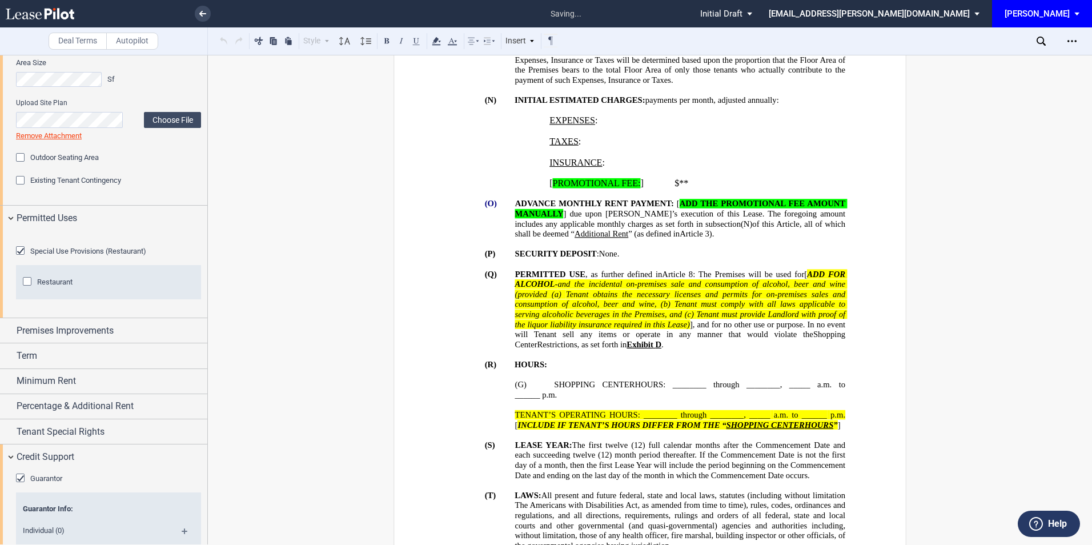
click at [29, 288] on div "Restaurant" at bounding box center [28, 282] width 11 height 11
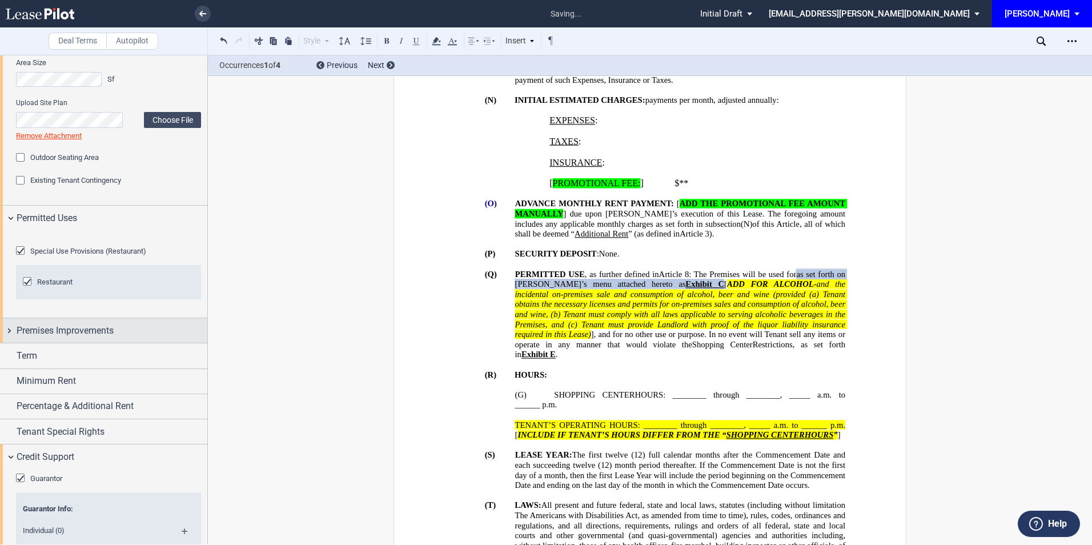
click at [107, 337] on span "Premises Improvements" at bounding box center [65, 331] width 97 height 14
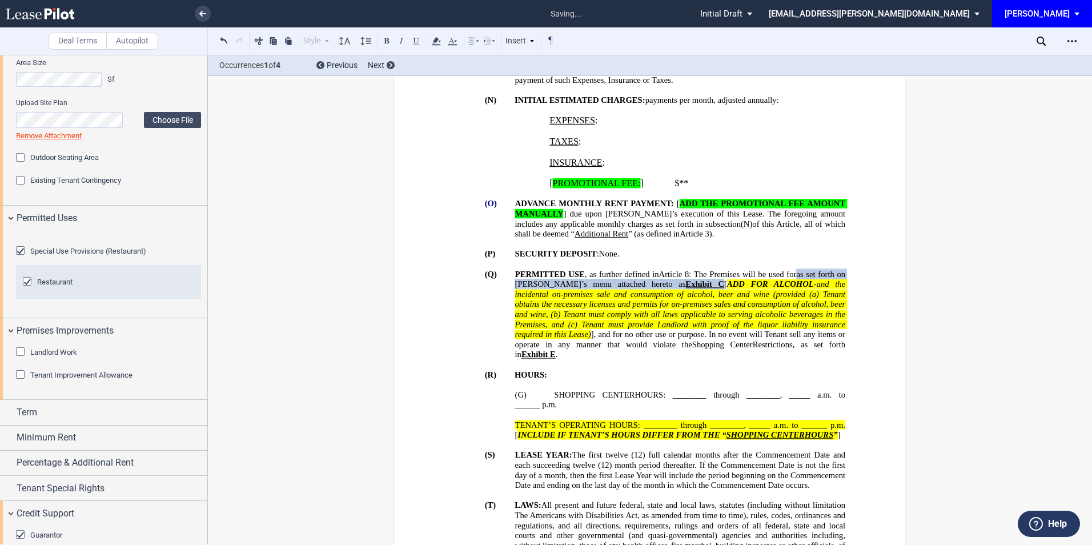
scroll to position [609, 0]
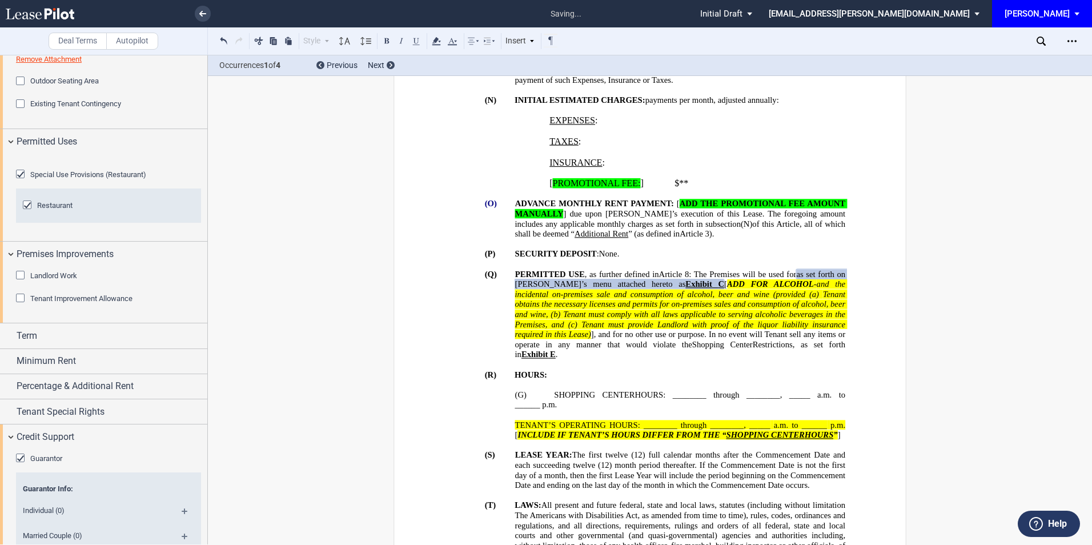
click at [19, 305] on div "Tenant Improvement Allowance" at bounding box center [21, 298] width 11 height 11
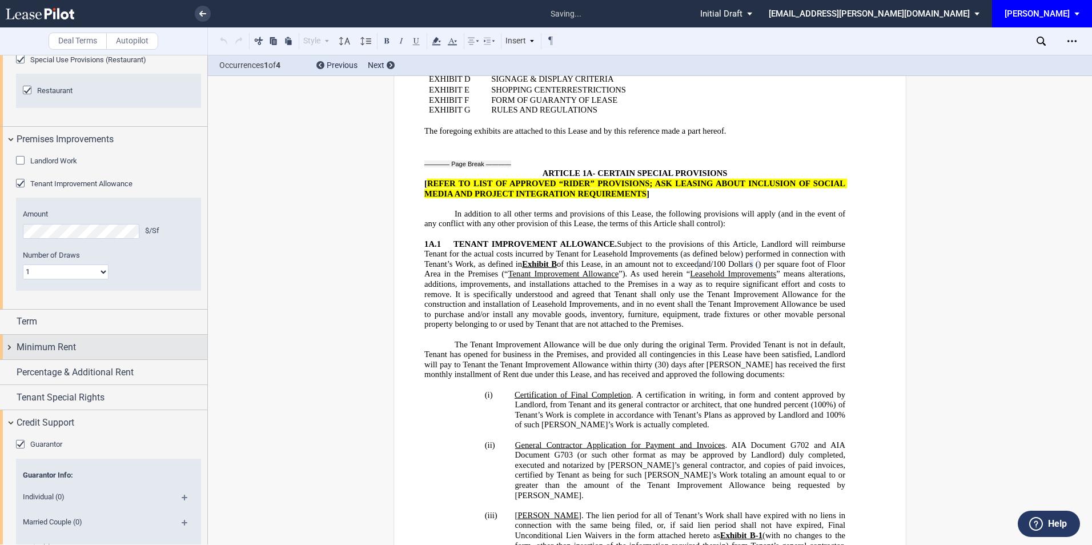
scroll to position [761, 0]
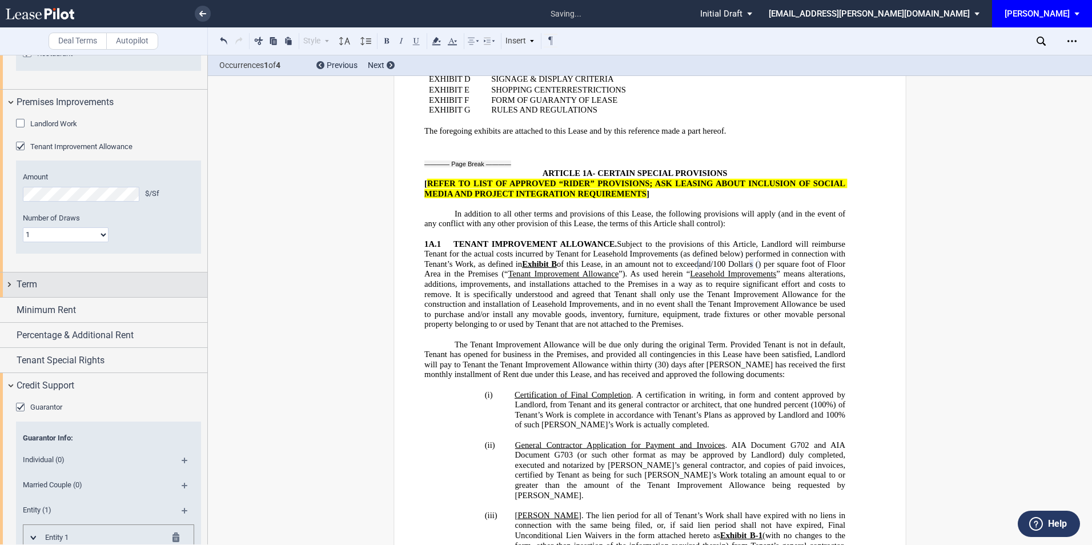
click at [78, 297] on div "Term" at bounding box center [103, 284] width 207 height 25
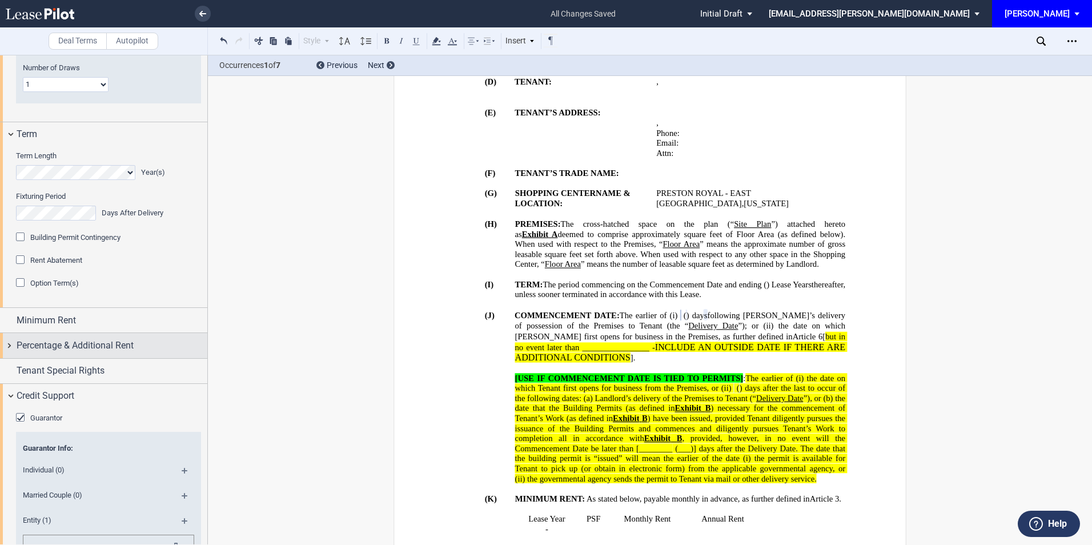
scroll to position [914, 0]
click at [73, 325] on span "Minimum Rent" at bounding box center [46, 318] width 59 height 14
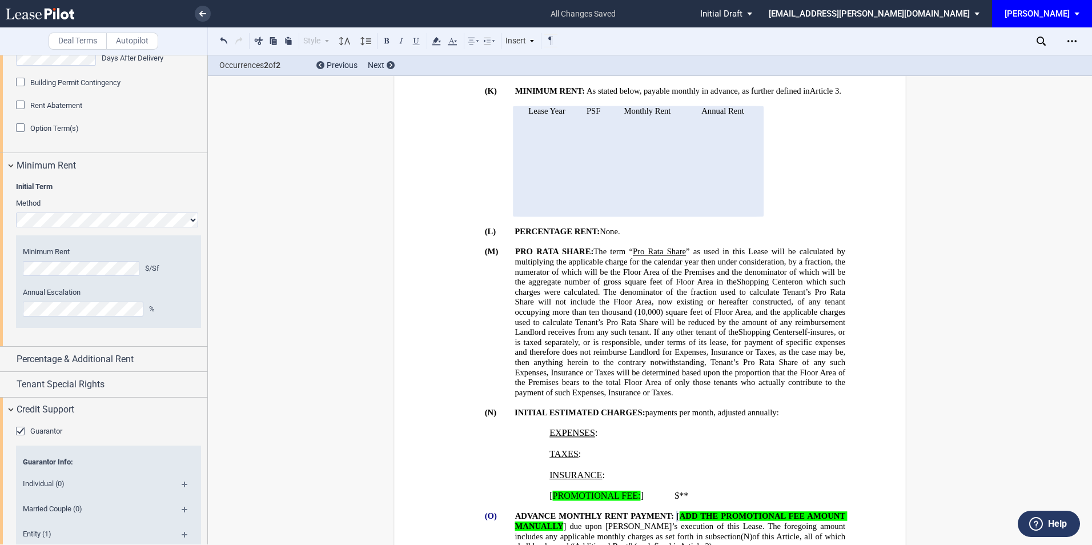
scroll to position [685, 0]
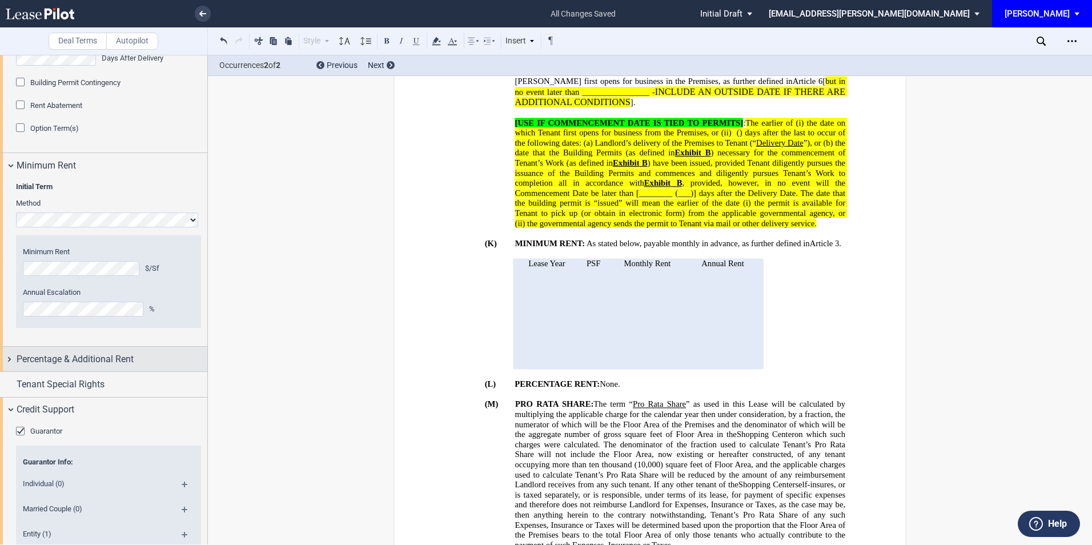
click at [158, 366] on div "Percentage & Additional Rent" at bounding box center [112, 359] width 191 height 14
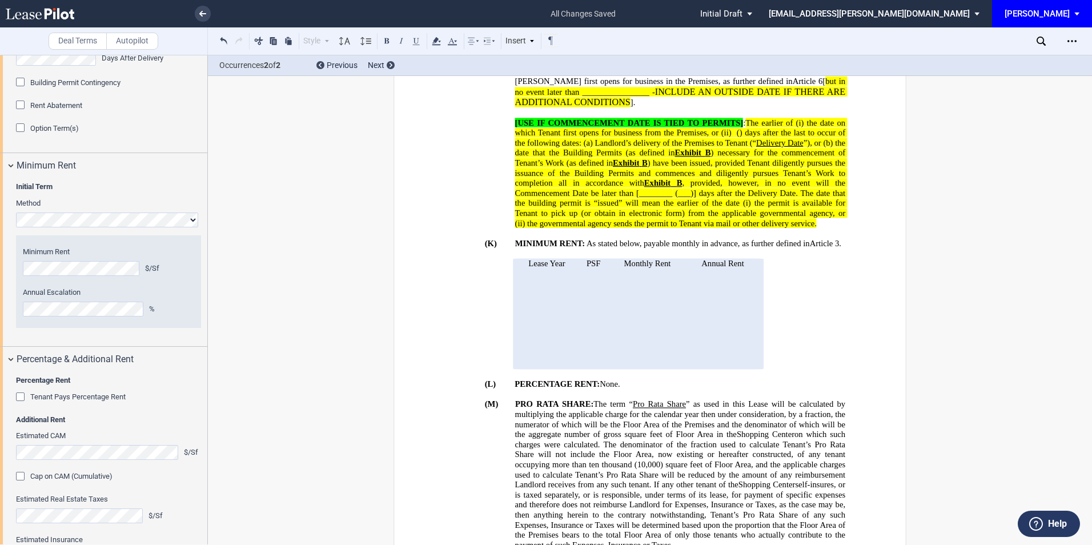
drag, startPoint x: 21, startPoint y: 460, endPoint x: 29, endPoint y: 460, distance: 8.0
click at [21, 404] on div "Tenant Pays Percentage Rent" at bounding box center [21, 397] width 11 height 11
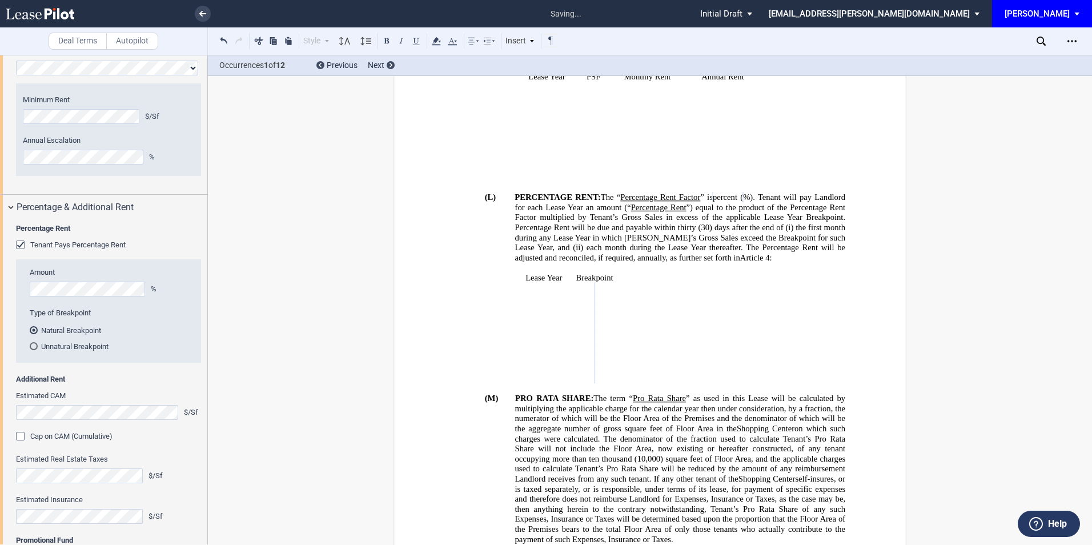
scroll to position [1294, 0]
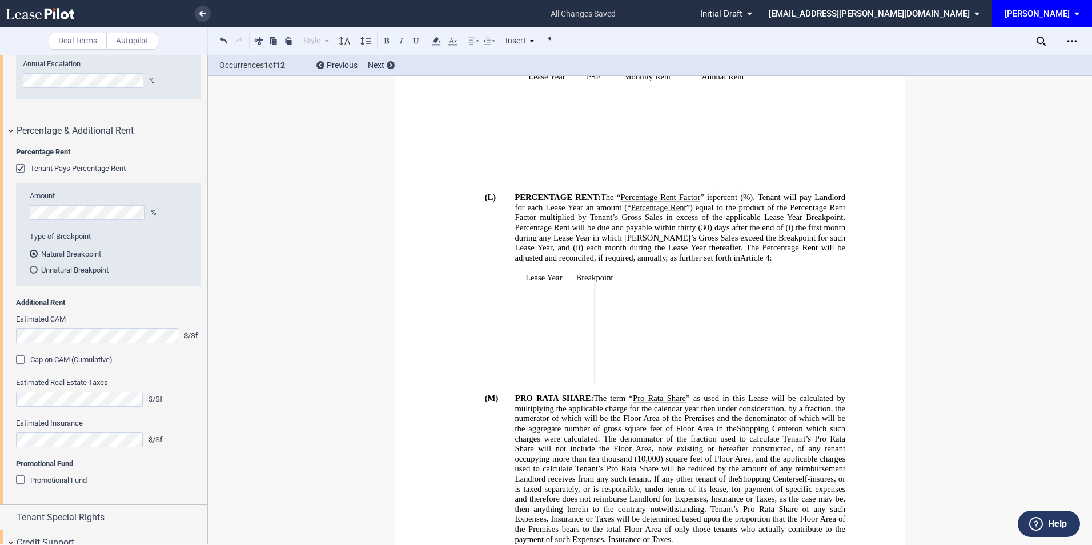
click at [20, 323] on span "Estimated CAM" at bounding box center [41, 319] width 50 height 9
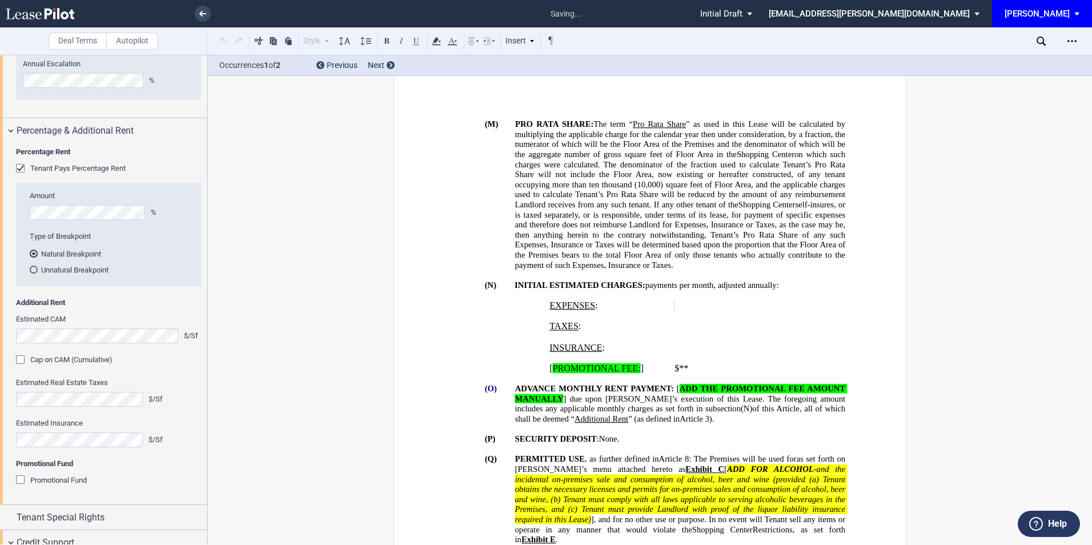
scroll to position [1177, 0]
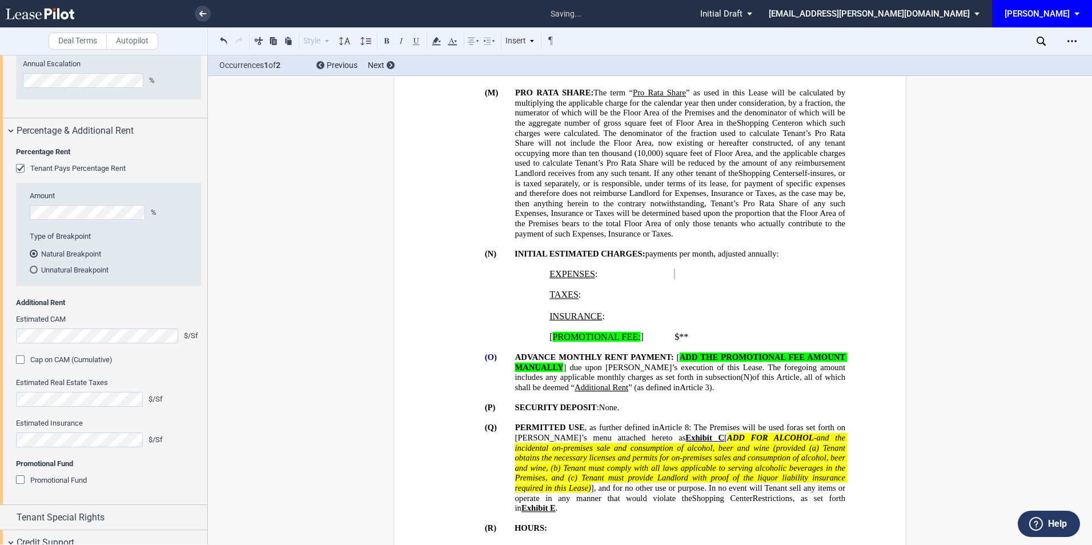
click at [22, 367] on div "Cap on CAM (Cumulative)" at bounding box center [21, 360] width 11 height 11
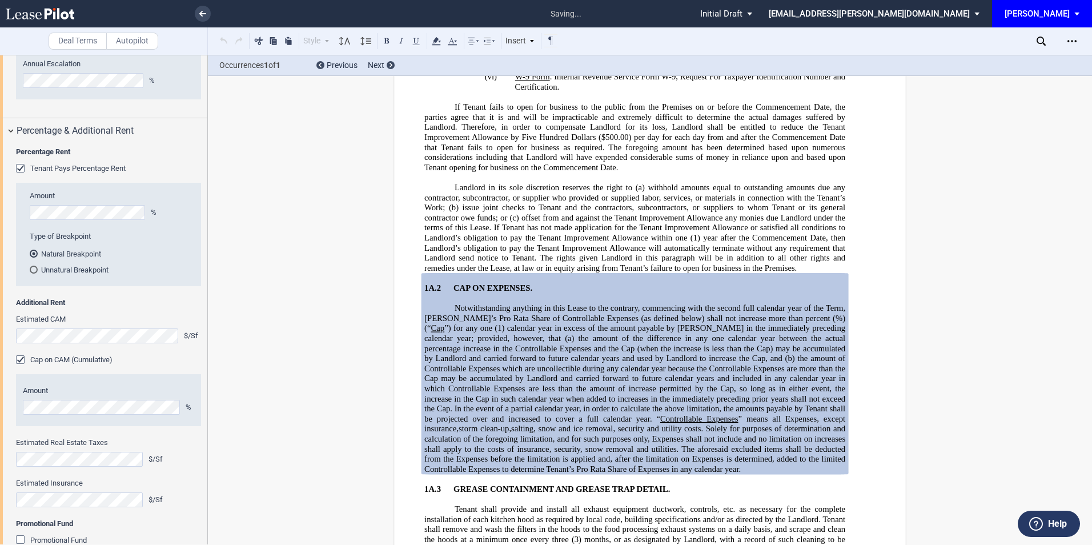
scroll to position [2910, 0]
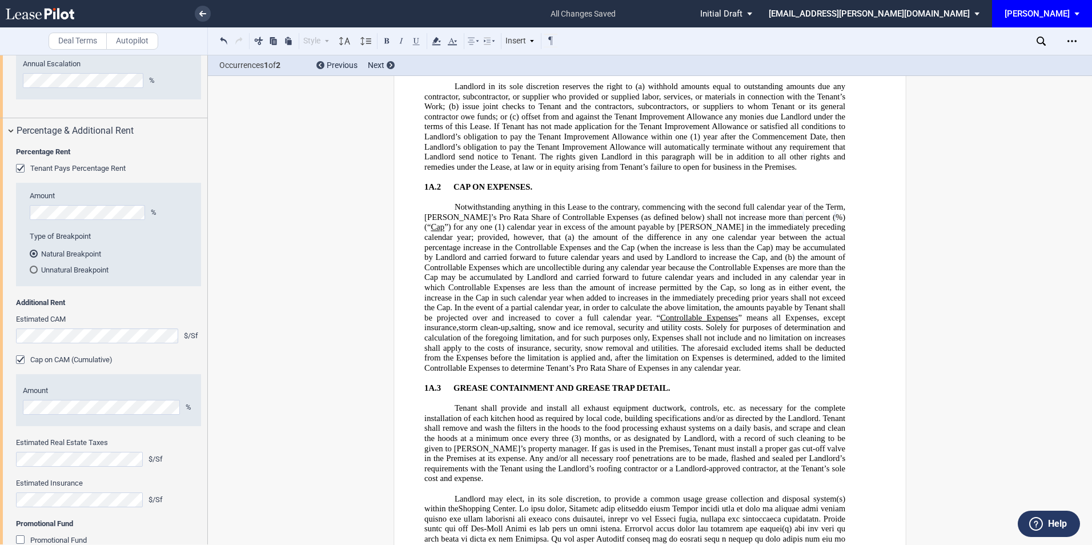
click at [39, 466] on div "Estimated Real Estate Taxes $/Sf" at bounding box center [108, 451] width 185 height 29
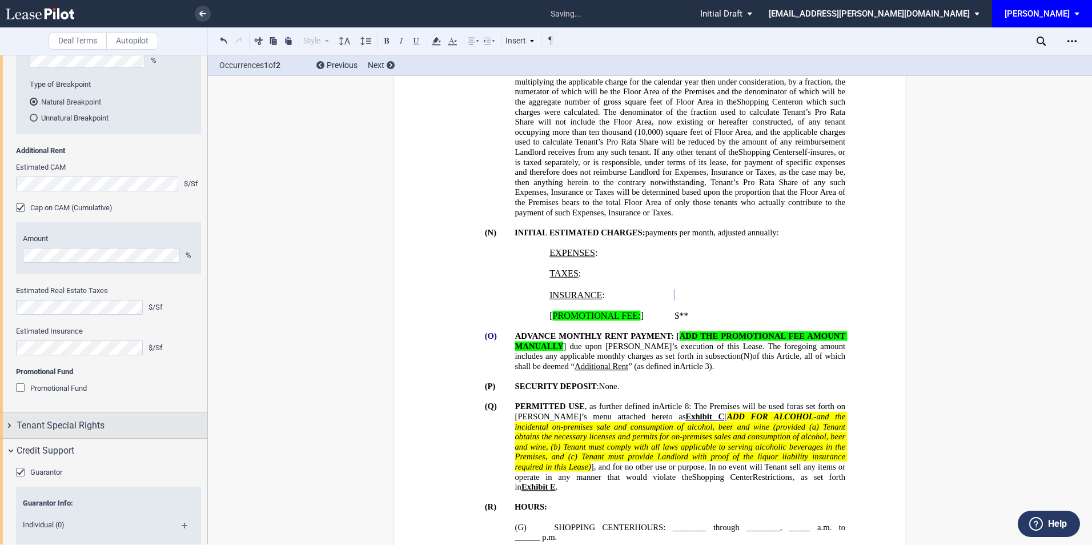
scroll to position [1523, 0]
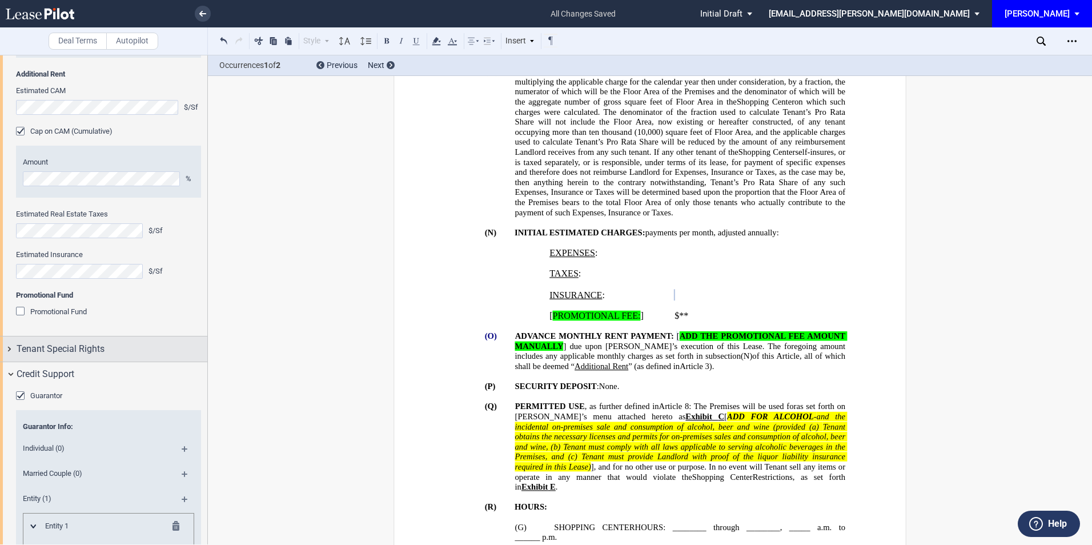
click at [119, 356] on div "Tenant Special Rights" at bounding box center [112, 349] width 191 height 14
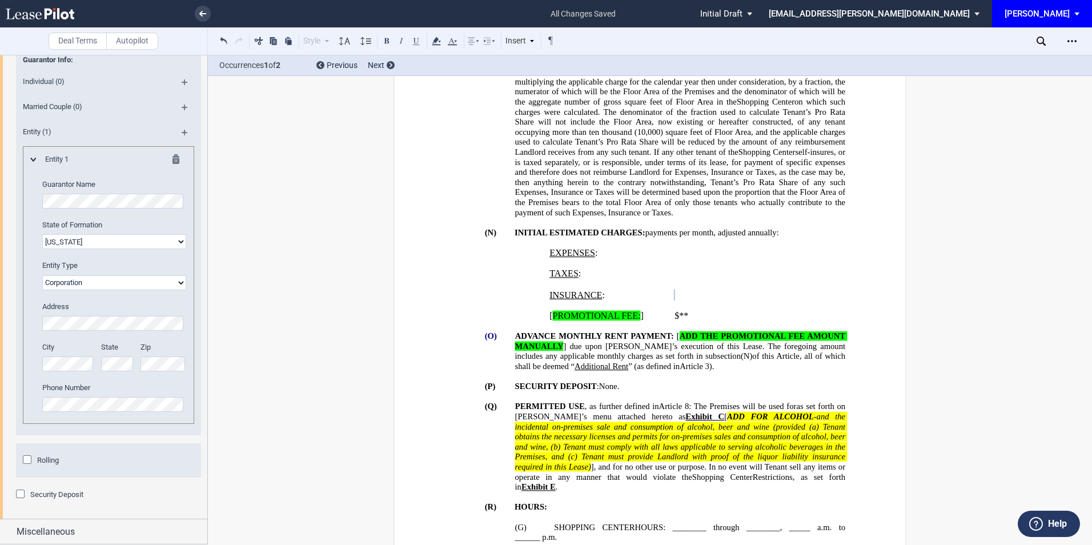
scroll to position [1979, 0]
click at [17, 500] on div "Security Deposit" at bounding box center [21, 494] width 11 height 11
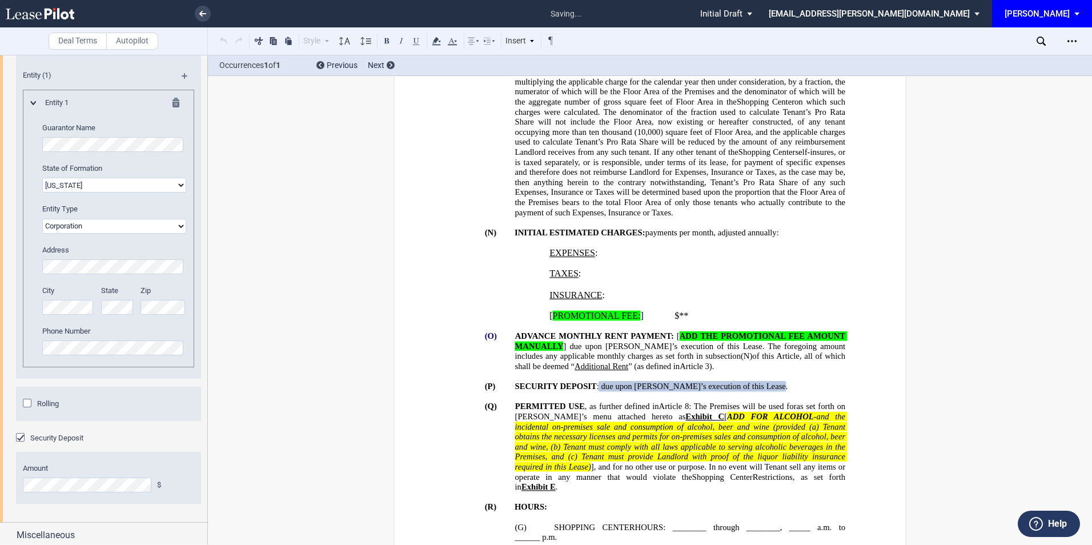
click at [28, 410] on div "Rolling" at bounding box center [28, 404] width 11 height 11
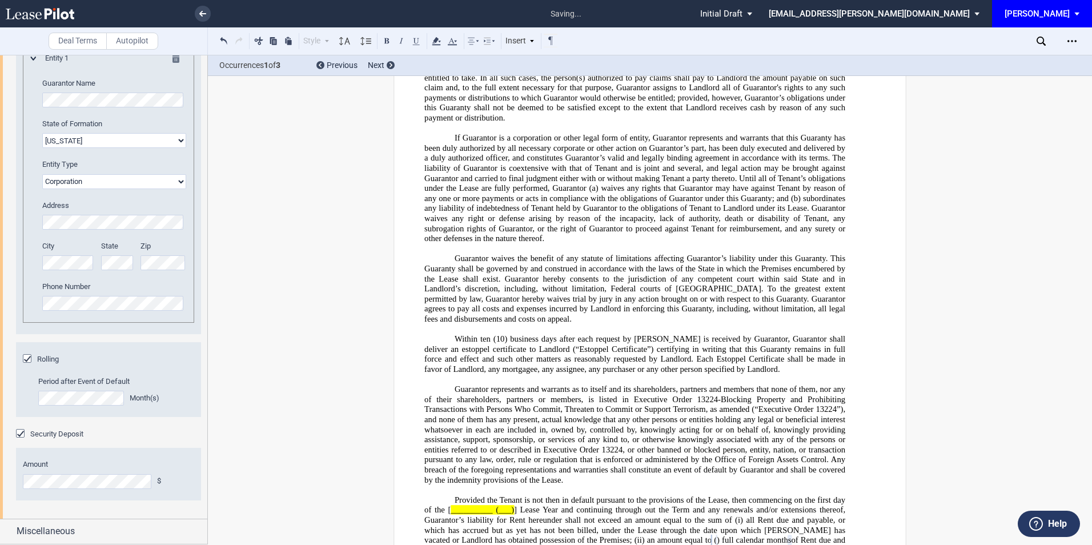
scroll to position [2087, 0]
click at [107, 530] on div "Miscellaneous" at bounding box center [112, 531] width 191 height 14
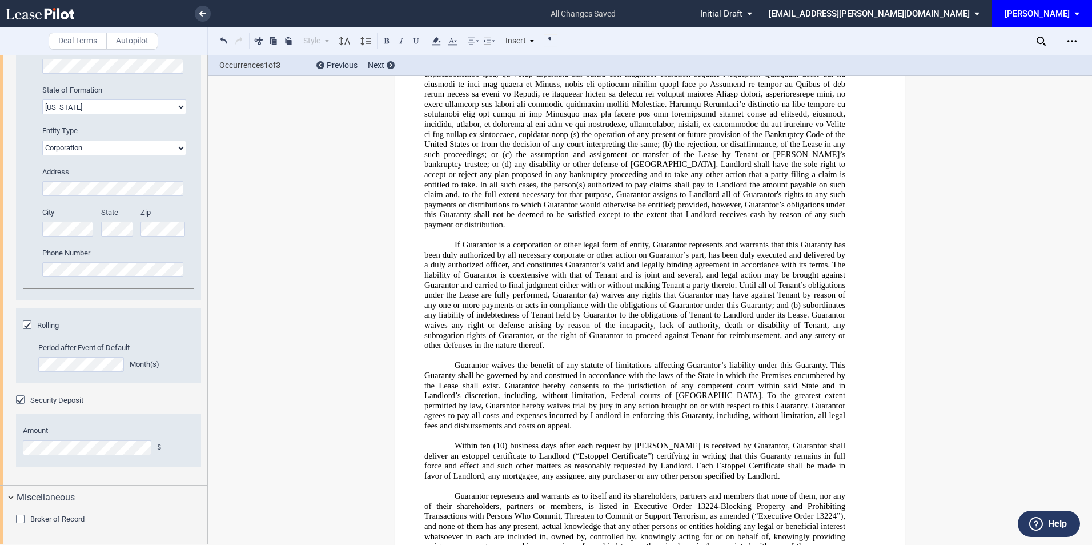
scroll to position [27395, 0]
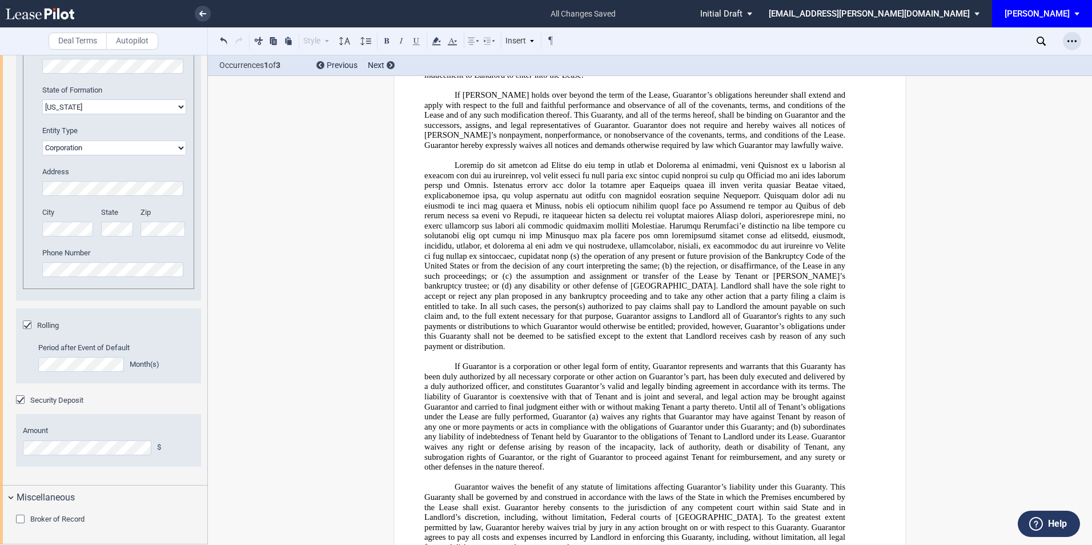
click at [1072, 42] on use "Open Lease options menu" at bounding box center [1071, 41] width 9 height 2
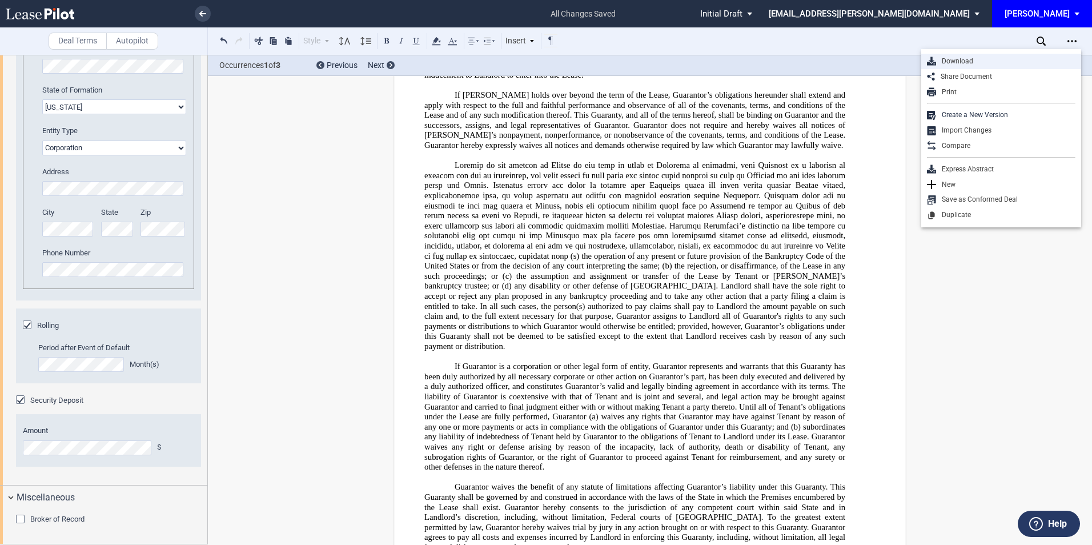
click at [960, 66] on div "Download" at bounding box center [1005, 62] width 139 height 10
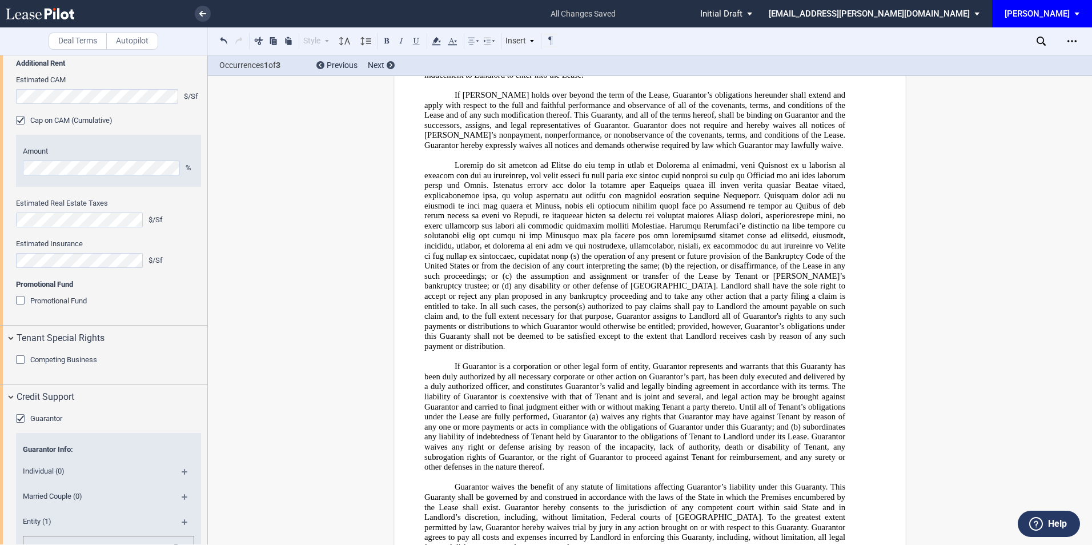
scroll to position [1511, 0]
